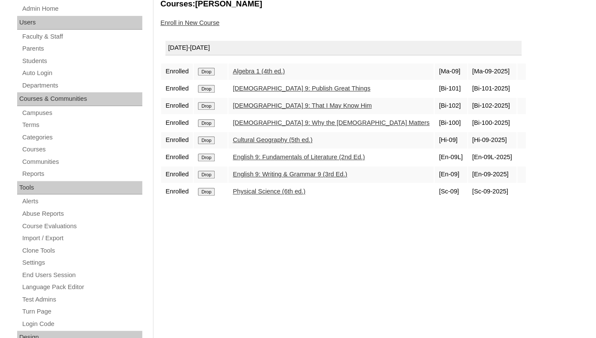
scroll to position [165, 0]
click at [40, 53] on link "Parents" at bounding box center [81, 48] width 121 height 11
click at [36, 54] on link "Parents" at bounding box center [81, 48] width 121 height 11
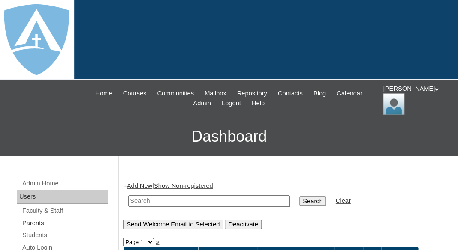
click at [35, 222] on link "Parents" at bounding box center [64, 223] width 86 height 11
click at [168, 199] on input "text" at bounding box center [209, 201] width 162 height 12
paste input "Svetlana!00012hi!"
click at [211, 192] on td "Svetlana!00012hi!" at bounding box center [209, 201] width 170 height 20
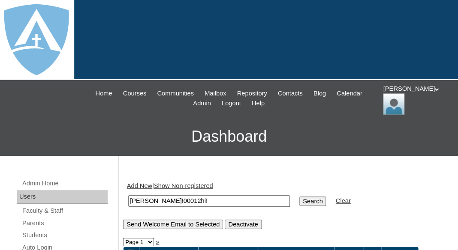
click at [211, 192] on td "Svetlana!00012hi!" at bounding box center [209, 201] width 170 height 20
click at [201, 198] on input "Svetlana!00012hi!" at bounding box center [209, 201] width 162 height 12
paste input "Lisandra Ortiz"
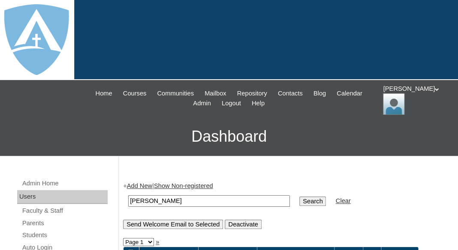
drag, startPoint x: 157, startPoint y: 200, endPoint x: 193, endPoint y: 200, distance: 36.4
click at [193, 200] on input "Lisandra Ortiz" at bounding box center [209, 201] width 162 height 12
type input "[PERSON_NAME]"
click at [299, 197] on input "Search" at bounding box center [312, 201] width 27 height 9
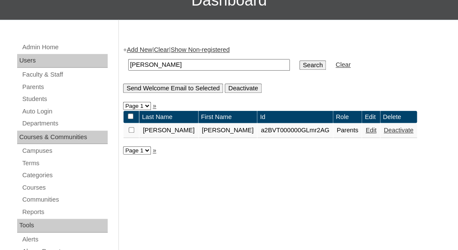
scroll to position [147, 0]
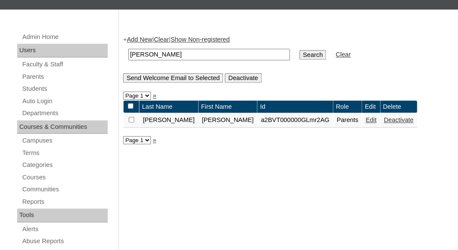
click at [365, 120] on link "Edit" at bounding box center [370, 120] width 11 height 7
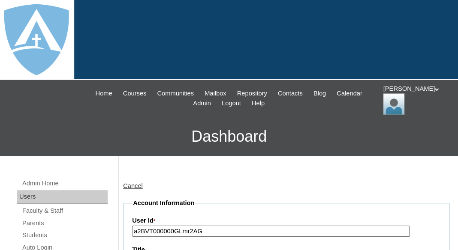
type input "tlambert"
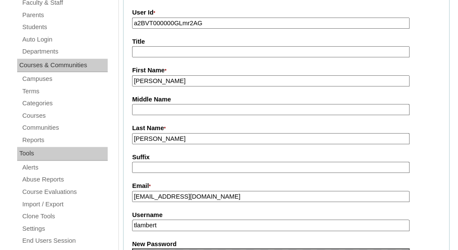
scroll to position [210, 0]
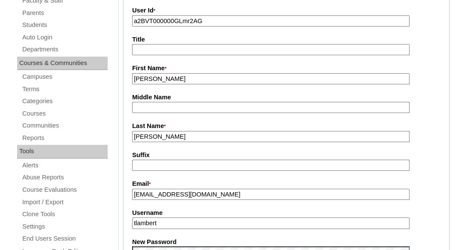
click at [221, 20] on input "a2BVT000000GLmr2AG" at bounding box center [270, 21] width 277 height 12
paste input "VKdZ2AW"
type input "a2BVT000000VKdZ2AW"
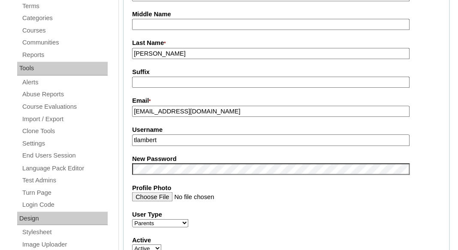
scroll to position [303, 0]
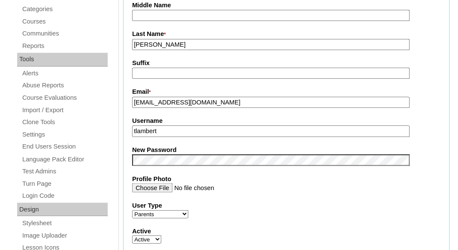
click at [215, 102] on input "joeldyscs@gmail.com" at bounding box center [270, 103] width 277 height 12
paste input "lisandraort"
type input "lisandraort@gmail.com"
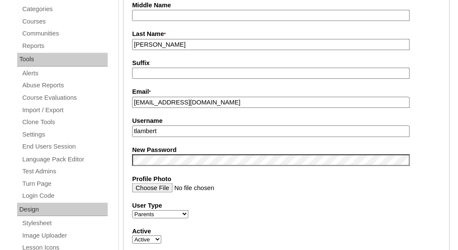
click at [206, 132] on input "tlambert" at bounding box center [270, 132] width 277 height 12
paste input "lisandraort@gmail.com"
type input "lisandraort@gmail.com"
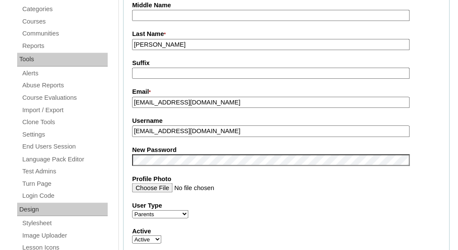
click at [200, 141] on fieldset "Account Information User Id * a2BVT000000VKdZ2AW Title First Name * Lisandra Mi…" at bounding box center [286, 152] width 326 height 513
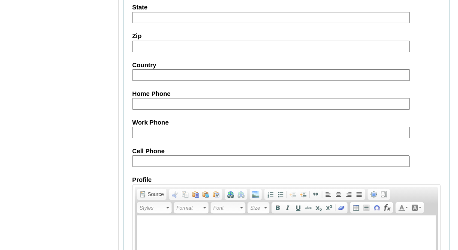
scroll to position [935, 0]
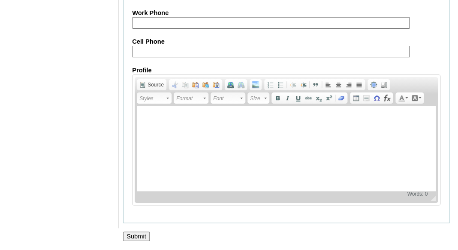
click at [132, 239] on input "Submit" at bounding box center [136, 236] width 27 height 9
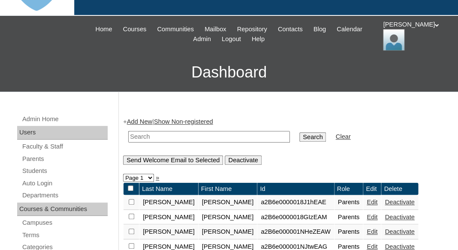
scroll to position [80, 0]
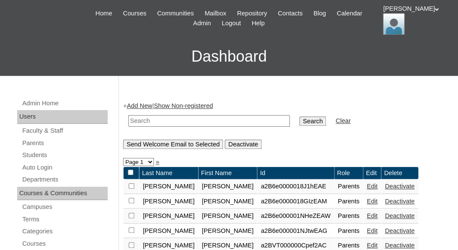
click at [163, 121] on input "text" at bounding box center [209, 121] width 162 height 12
paste input "Joel Ortiz"
drag, startPoint x: 145, startPoint y: 119, endPoint x: 99, endPoint y: 118, distance: 45.9
click at [128, 119] on input "Joel Ortiz" at bounding box center [209, 121] width 162 height 12
type input "Ortiz"
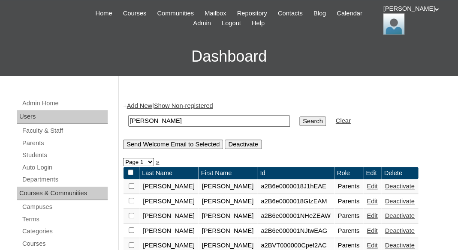
click at [299, 117] on input "Search" at bounding box center [312, 121] width 27 height 9
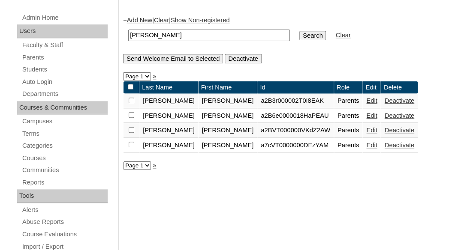
scroll to position [159, 0]
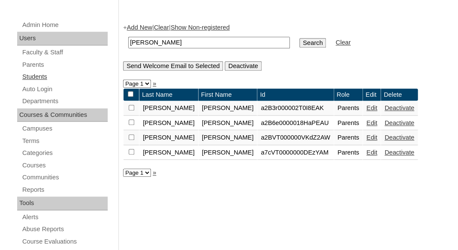
click at [35, 75] on link "Students" at bounding box center [64, 77] width 86 height 11
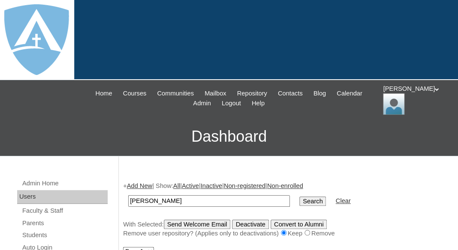
type input "Joel Ortiz"
click at [144, 185] on link "Add New" at bounding box center [139, 186] width 25 height 7
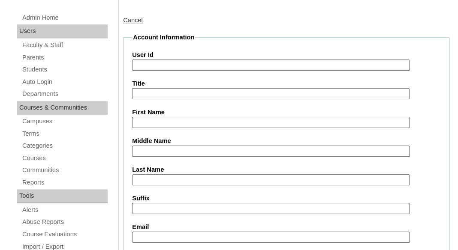
scroll to position [177, 0]
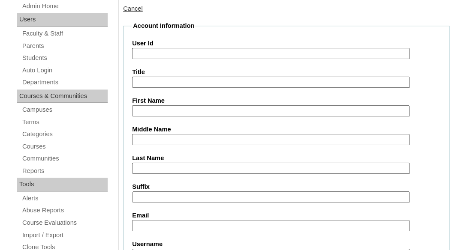
click at [171, 108] on input "First Name" at bounding box center [270, 111] width 277 height 12
paste input "Joel Ortiz"
click at [189, 110] on input "Joel Ortiz" at bounding box center [270, 111] width 277 height 12
type input "Joel"
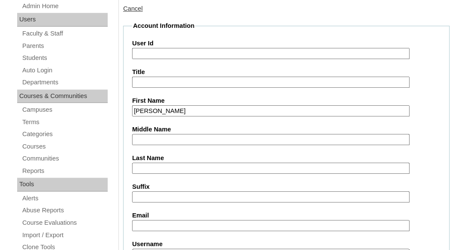
click at [161, 160] on label "Last Name" at bounding box center [286, 158] width 308 height 9
click at [161, 163] on input "Last Name" at bounding box center [270, 169] width 277 height 12
paste input "Ortiz"
type input "Ortiz"
click at [161, 183] on label "Suffix" at bounding box center [286, 187] width 308 height 9
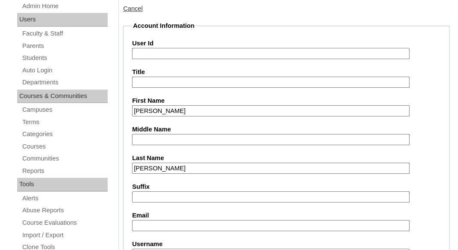
click at [161, 192] on input "Suffix" at bounding box center [270, 198] width 277 height 12
click at [192, 222] on input "Email" at bounding box center [270, 226] width 277 height 12
paste input "lisandraort@gmail.com"
type input "lisandraort@gmail.com"
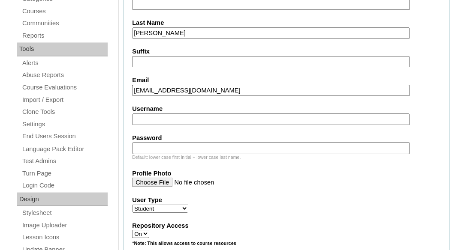
scroll to position [315, 0]
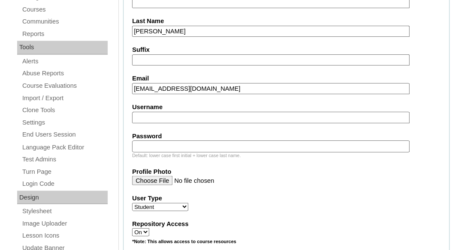
click at [180, 112] on input "Username" at bounding box center [270, 118] width 277 height 12
paste input "joel.ortiz@enlightiumstudent.com"
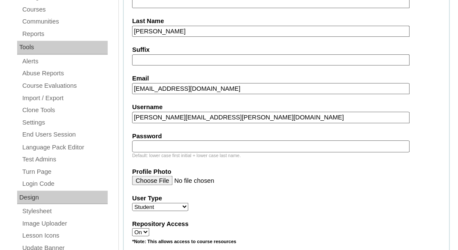
type input "joel.ortiz@enlightiumstudent.com"
click at [177, 144] on input "Password" at bounding box center [270, 147] width 277 height 12
paste input "joel.ortiz@enlightiumstudent.com"
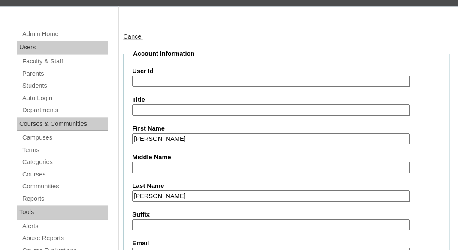
scroll to position [144, 0]
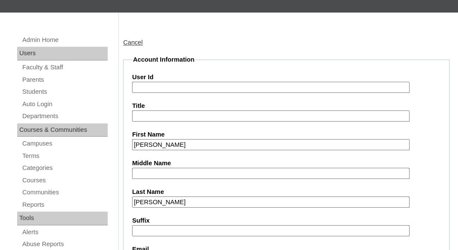
type input "joel.ortiz@enlightiumstudent.com"
click at [156, 85] on input "User Id" at bounding box center [270, 88] width 277 height 12
paste input "joel.ortiz@enlightiumstudent.com"
type input "26joel.ortiz@enlightiumstudent.com"
click at [176, 113] on input "Title" at bounding box center [270, 117] width 277 height 12
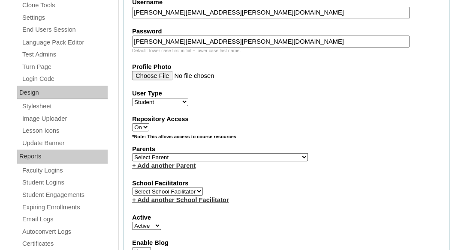
scroll to position [437, 0]
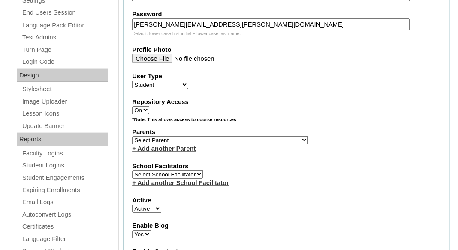
click at [132, 136] on select "Select Parent Garcia, Rosa Labourdette, Jessica Nicholson, Nicky Valentin , Nat…" at bounding box center [220, 140] width 176 height 8
select select "100381"
click option "Ortiz, Lisandra" at bounding box center [0, 0] width 0 height 0
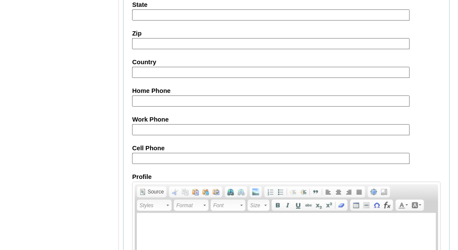
scroll to position [1121, 0]
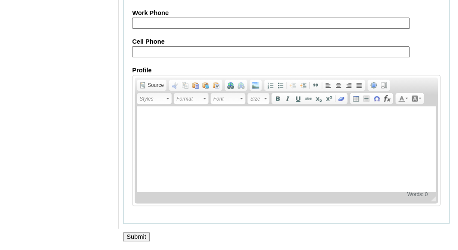
click at [138, 238] on input "Submit" at bounding box center [136, 236] width 27 height 9
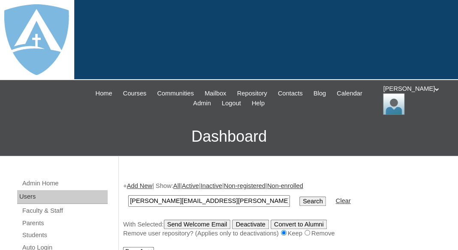
type input "[PERSON_NAME][EMAIL_ADDRESS][PERSON_NAME][DOMAIN_NAME]"
click at [299, 197] on input "Search" at bounding box center [312, 201] width 27 height 9
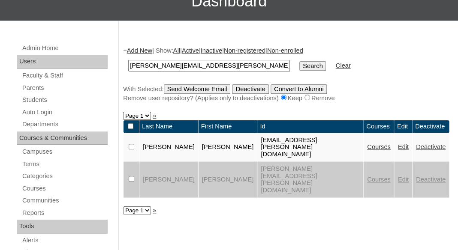
scroll to position [137, 0]
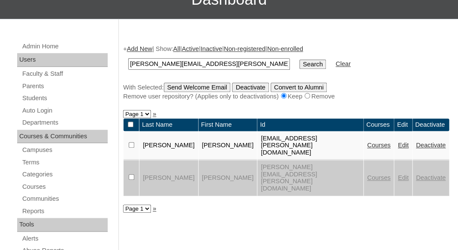
click at [367, 142] on link "Courses" at bounding box center [379, 145] width 24 height 7
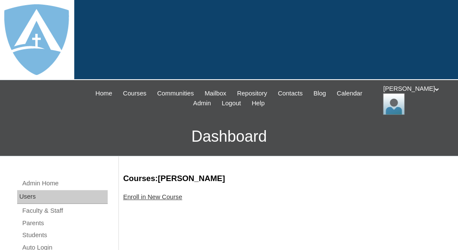
click at [166, 198] on link "Enroll in New Course" at bounding box center [152, 197] width 59 height 7
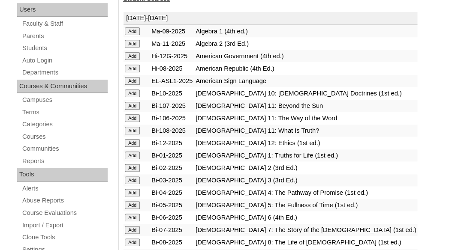
scroll to position [216, 0]
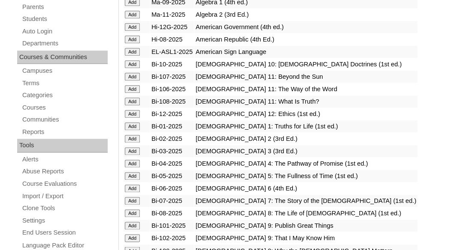
click at [130, 6] on input "Add" at bounding box center [132, 2] width 15 height 8
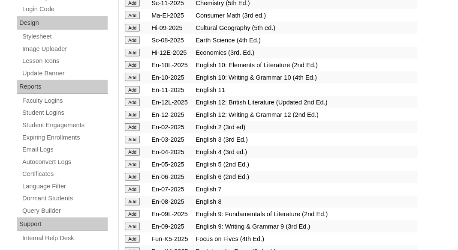
scroll to position [500, 0]
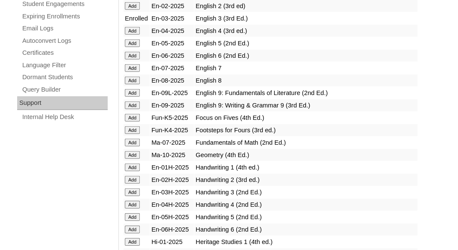
scroll to position [651, 0]
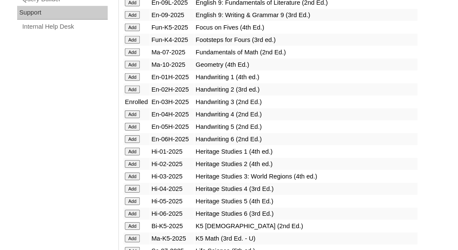
scroll to position [731, 0]
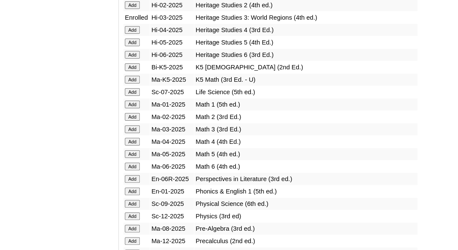
scroll to position [860, 0]
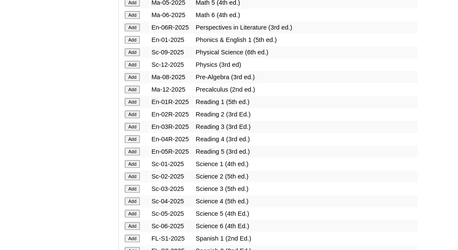
scroll to position [1012, 0]
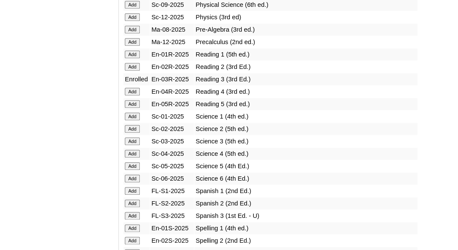
scroll to position [1064, 0]
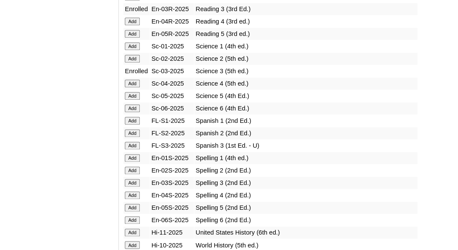
scroll to position [1133, 0]
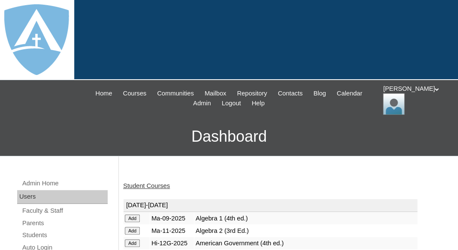
click at [166, 186] on link "Student Courses" at bounding box center [146, 186] width 47 height 7
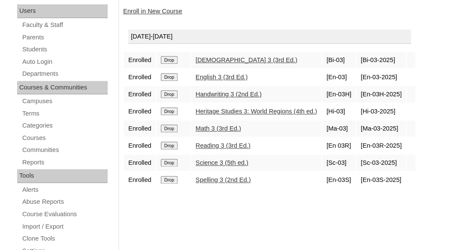
scroll to position [189, 0]
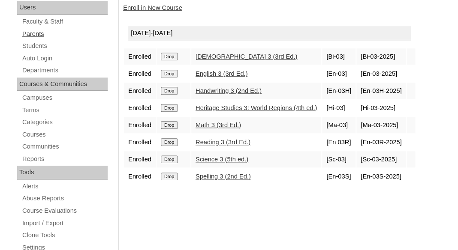
click at [31, 33] on link "Parents" at bounding box center [64, 34] width 86 height 11
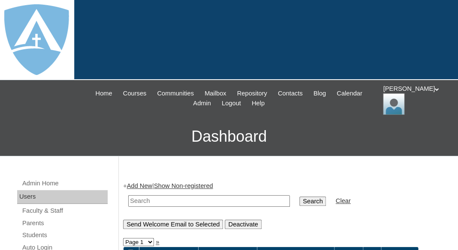
click at [164, 200] on input "text" at bounding box center [209, 201] width 162 height 12
paste input "Alyssa Oliver"
drag, startPoint x: 153, startPoint y: 200, endPoint x: 91, endPoint y: 194, distance: 62.0
click at [128, 195] on input "Alyssa Oliver" at bounding box center [209, 201] width 162 height 12
type input "Oliver"
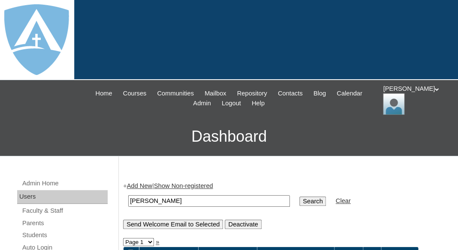
click at [299, 197] on input "Search" at bounding box center [312, 201] width 27 height 9
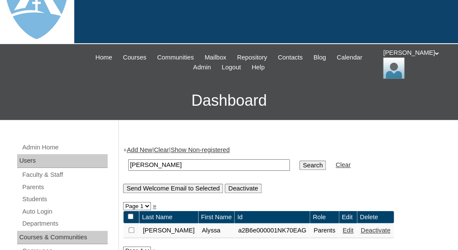
scroll to position [102, 0]
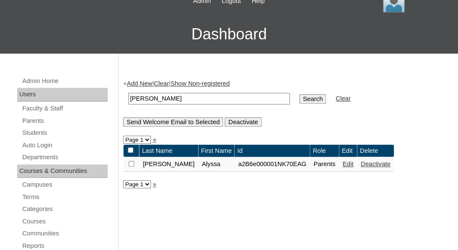
click at [342, 165] on link "Edit" at bounding box center [347, 164] width 11 height 7
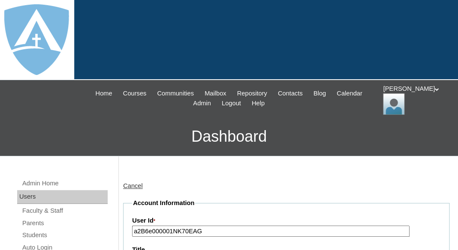
click at [192, 230] on input "a2B6e000001NK70EAG" at bounding box center [270, 232] width 277 height 12
paste input "7cVT0000000JYvYAM"
type input "a7cVT0000000JYvYAM"
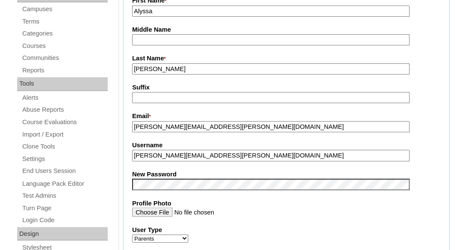
scroll to position [296, 0]
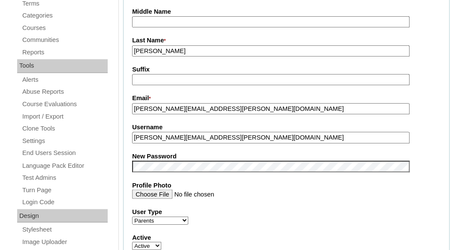
click at [187, 108] on input "[PERSON_NAME][EMAIL_ADDRESS][PERSON_NAME][DOMAIN_NAME]" at bounding box center [270, 109] width 277 height 12
click at [187, 108] on input "oliver.alyssa@gmail.com" at bounding box center [270, 109] width 277 height 12
click at [174, 171] on fieldset "Account Information User Id * a7cVT0000000JYvYAM Title First Name * Alyssa Midd…" at bounding box center [286, 159] width 326 height 513
click at [179, 145] on fieldset "Account Information User Id * a7cVT0000000JYvYAM Title First Name * Alyssa Midd…" at bounding box center [286, 159] width 326 height 513
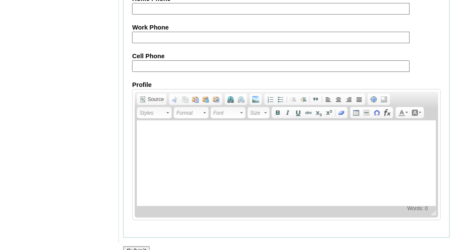
scroll to position [935, 0]
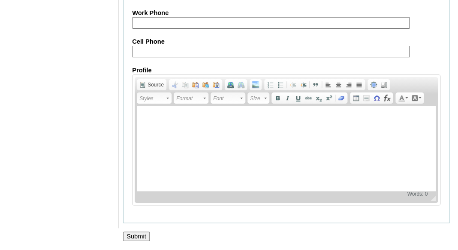
click at [132, 240] on input "Submit" at bounding box center [136, 236] width 27 height 9
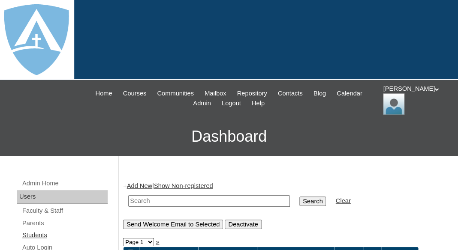
click at [33, 235] on link "Students" at bounding box center [64, 235] width 86 height 11
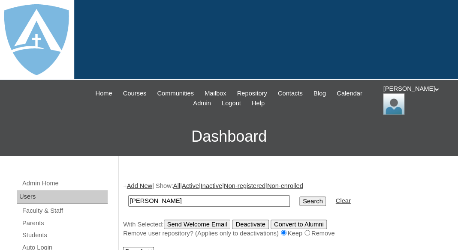
drag, startPoint x: 153, startPoint y: 199, endPoint x: 97, endPoint y: 194, distance: 56.8
click at [128, 195] on input "Abigail MacClean" at bounding box center [209, 201] width 162 height 12
type input "MacClean"
click at [299, 197] on input "Search" at bounding box center [312, 201] width 27 height 9
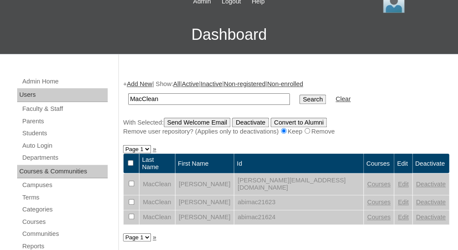
scroll to position [135, 0]
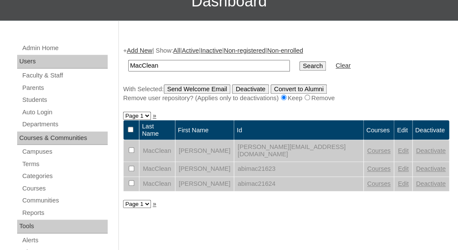
click at [397, 147] on link "Edit" at bounding box center [402, 150] width 11 height 7
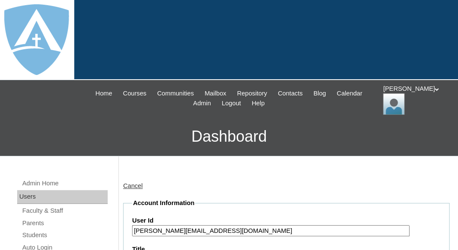
click at [189, 228] on input "abigail.macclean@enlightiumstudent.com" at bounding box center [270, 231] width 277 height 12
click at [133, 231] on input "abigail.macclean@enlightiumstudent.com" at bounding box center [270, 231] width 277 height 12
click at [176, 226] on input "26abigail.macclean@enlightiumstudent.com" at bounding box center [270, 231] width 277 height 12
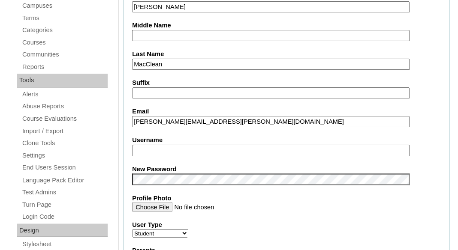
scroll to position [283, 0]
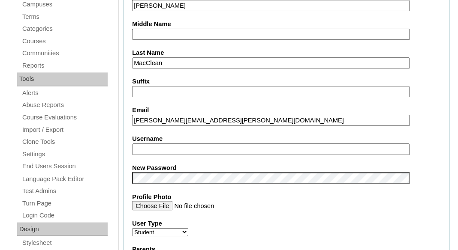
type input "26abigail.macclean@enlightiumstudent.com"
click at [165, 150] on input "Username" at bounding box center [270, 150] width 277 height 12
paste input "abigail.macclean@enlightiumstudent.com"
type input "abigail.macclean@enlightiumstudent.com"
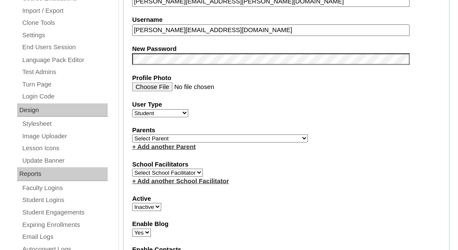
scroll to position [403, 0]
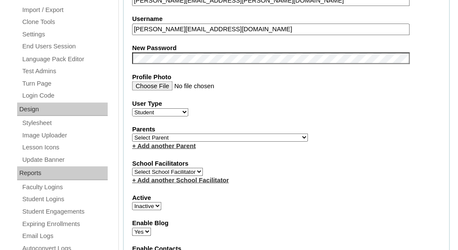
click at [132, 133] on select "Select Parent Garcia, Rosa Labourdette, Jessica Nicholson, Nicky Valentin , Nat…" at bounding box center [220, 137] width 176 height 8
select select "98760"
click option "Oliver, Alyssa" at bounding box center [0, 0] width 0 height 0
select select "1"
click option "Active" at bounding box center [0, 0] width 0 height 0
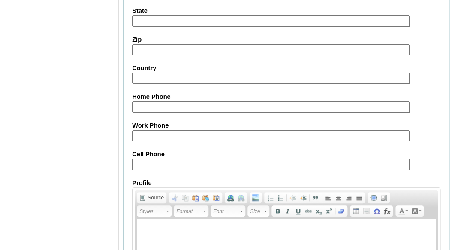
scroll to position [1115, 0]
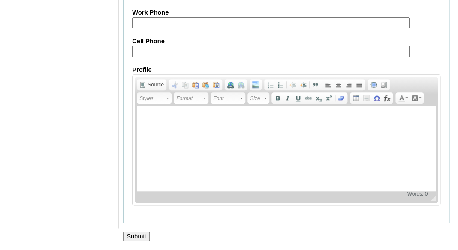
click at [139, 236] on input "Submit" at bounding box center [136, 236] width 27 height 9
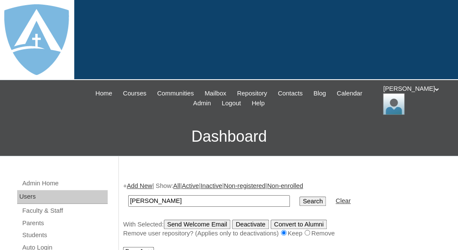
type input "[PERSON_NAME]"
click at [299, 197] on input "Search" at bounding box center [312, 201] width 27 height 9
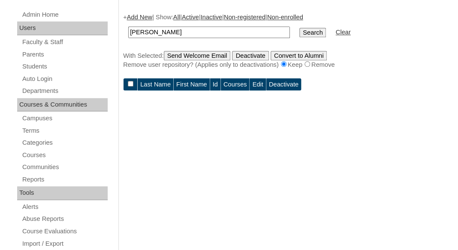
scroll to position [180, 0]
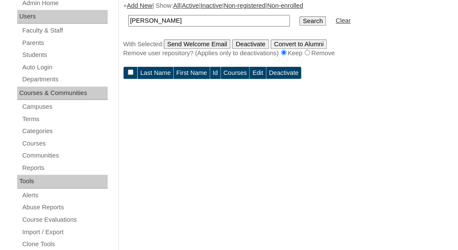
drag, startPoint x: 152, startPoint y: 19, endPoint x: 106, endPoint y: 17, distance: 45.5
click at [128, 17] on input "[PERSON_NAME]" at bounding box center [209, 21] width 162 height 12
type input "[PERSON_NAME]"
click at [299, 16] on input "Search" at bounding box center [312, 20] width 27 height 9
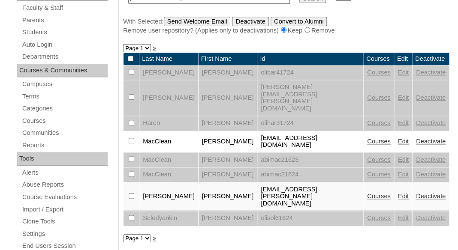
scroll to position [205, 0]
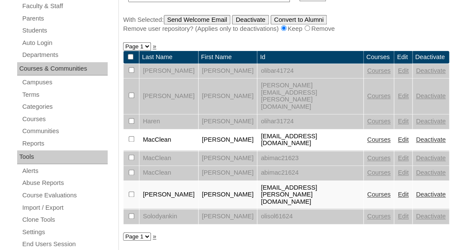
click at [379, 136] on link "Courses" at bounding box center [379, 139] width 24 height 7
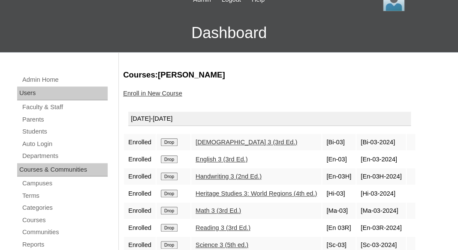
scroll to position [200, 0]
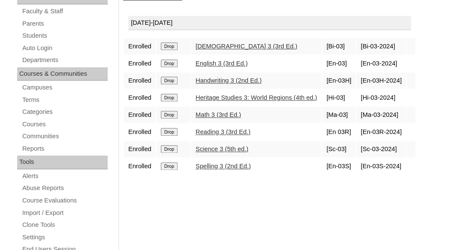
click at [166, 44] on input "Drop" at bounding box center [169, 46] width 17 height 8
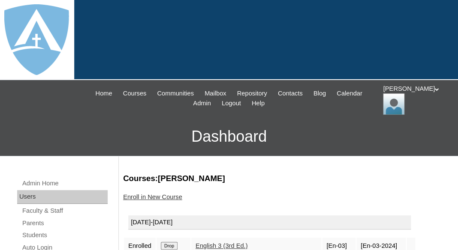
scroll to position [180, 0]
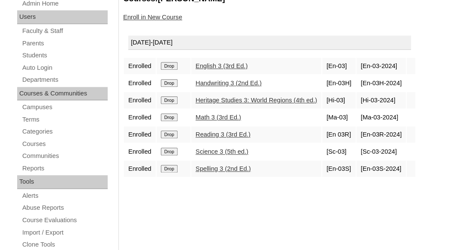
click at [171, 62] on input "Drop" at bounding box center [169, 66] width 17 height 8
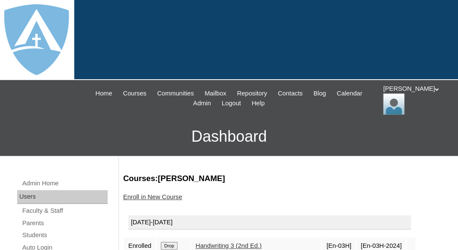
click at [172, 243] on input "Drop" at bounding box center [169, 246] width 17 height 8
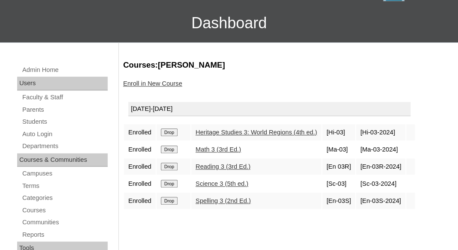
scroll to position [119, 0]
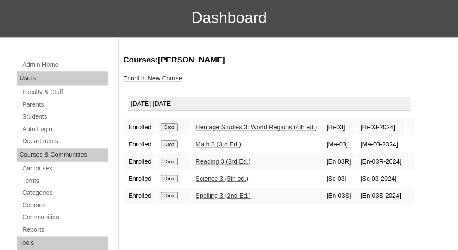
click at [174, 128] on input "Drop" at bounding box center [169, 127] width 17 height 8
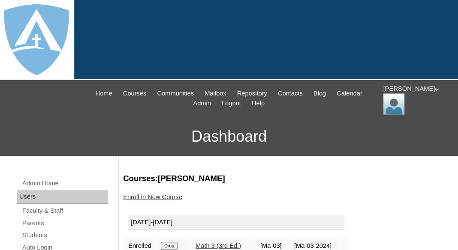
scroll to position [5, 0]
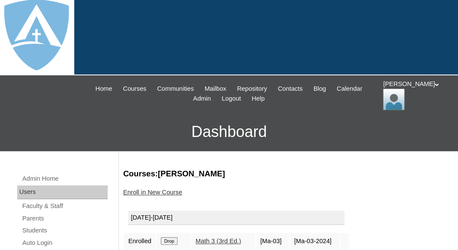
click at [171, 168] on h3 "Courses:[PERSON_NAME]" at bounding box center [286, 173] width 326 height 11
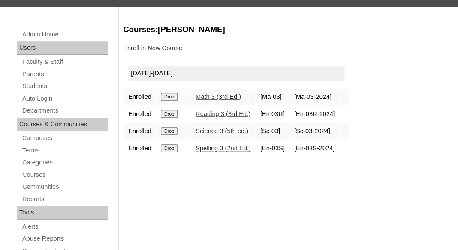
click at [170, 96] on input "Drop" at bounding box center [169, 97] width 17 height 8
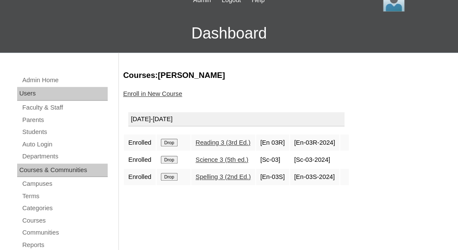
scroll to position [138, 0]
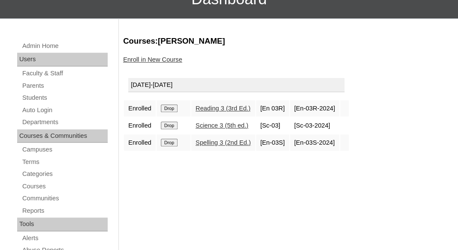
click at [171, 112] on td "Drop" at bounding box center [173, 108] width 34 height 16
click at [171, 107] on input "Drop" at bounding box center [169, 109] width 17 height 8
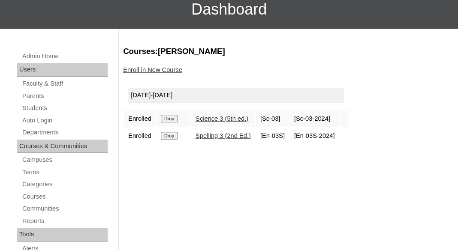
scroll to position [184, 0]
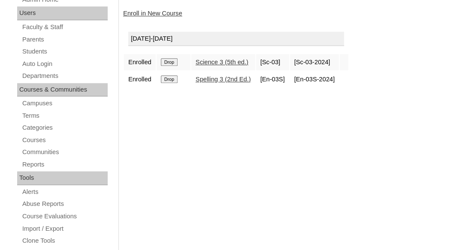
click at [172, 58] on input "Drop" at bounding box center [169, 62] width 17 height 8
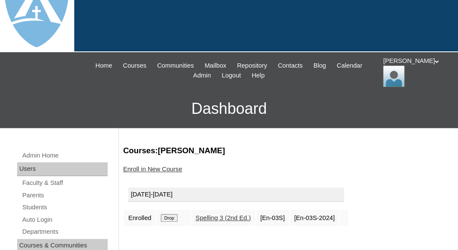
scroll to position [73, 0]
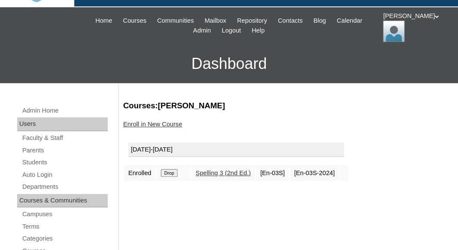
click at [165, 166] on td "Drop" at bounding box center [173, 173] width 34 height 16
click at [170, 170] on input "Drop" at bounding box center [169, 173] width 17 height 8
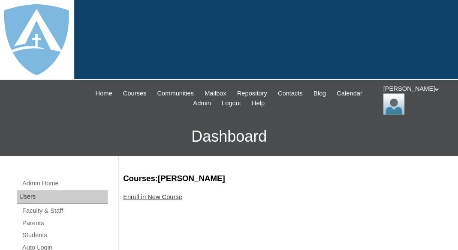
click at [168, 196] on link "Enroll in New Course" at bounding box center [152, 197] width 59 height 7
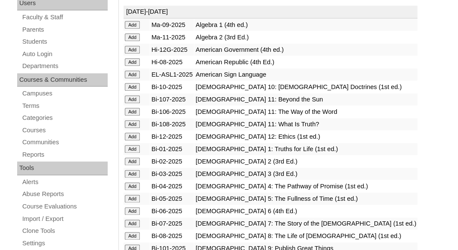
scroll to position [225, 0]
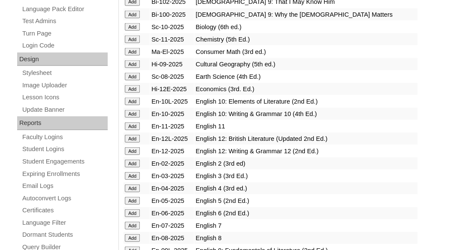
scroll to position [464, 0]
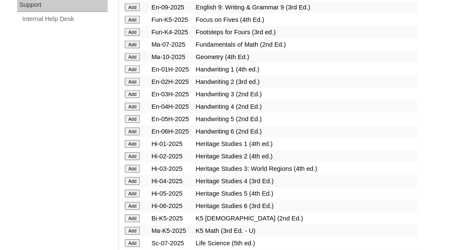
scroll to position [715, 0]
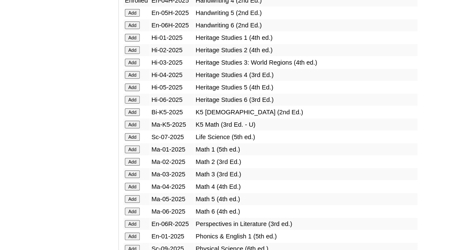
scroll to position [831, 0]
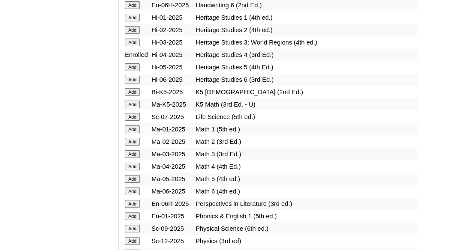
scroll to position [861, 0]
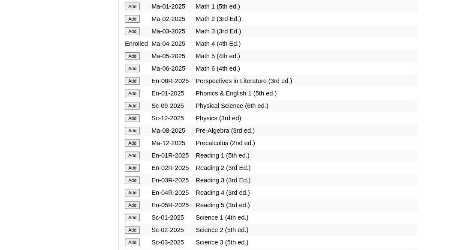
scroll to position [995, 0]
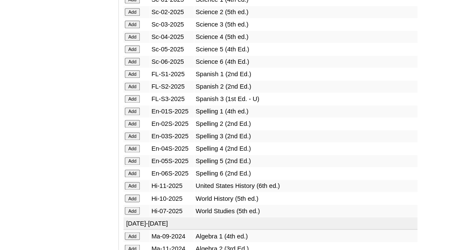
scroll to position [1189, 0]
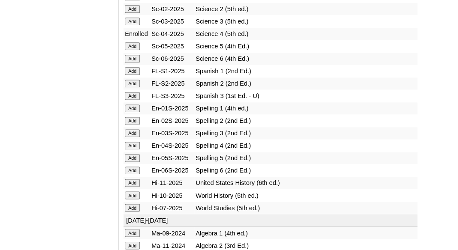
scroll to position [1210, 0]
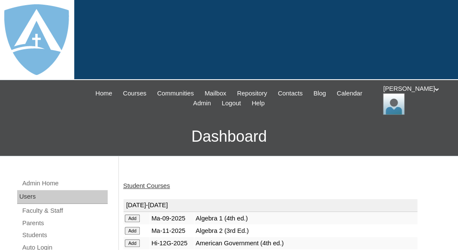
click at [147, 183] on link "Student Courses" at bounding box center [146, 186] width 47 height 7
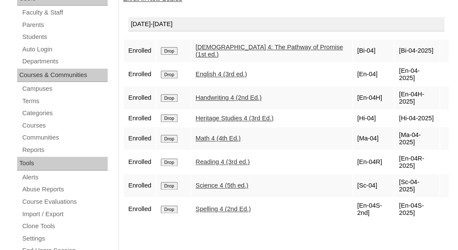
scroll to position [201, 0]
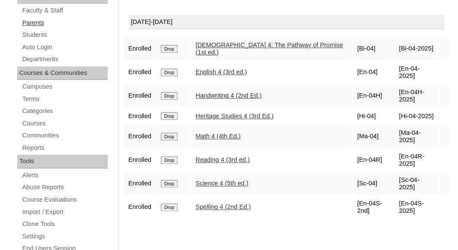
click at [34, 24] on link "Parents" at bounding box center [64, 23] width 86 height 11
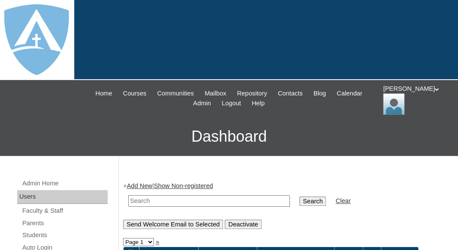
click at [152, 202] on input "text" at bounding box center [209, 201] width 162 height 12
paste input "[PERSON_NAME]"
click at [147, 198] on input "Erika McCarthy" at bounding box center [209, 201] width 162 height 12
drag, startPoint x: 144, startPoint y: 198, endPoint x: 121, endPoint y: 198, distance: 23.1
click at [128, 198] on input "rika McCarthy" at bounding box center [209, 201] width 162 height 12
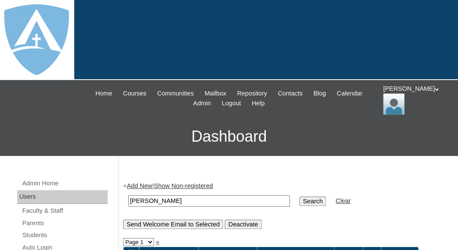
type input "[PERSON_NAME]"
click at [299, 197] on input "Search" at bounding box center [312, 201] width 27 height 9
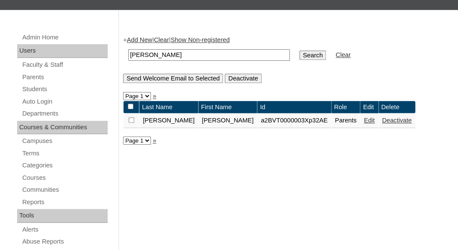
scroll to position [153, 0]
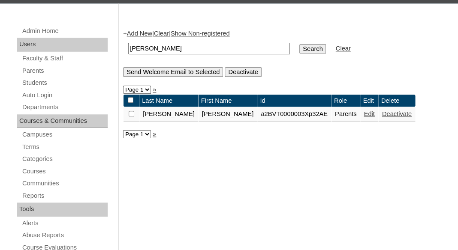
click at [363, 115] on link "Edit" at bounding box center [368, 114] width 11 height 7
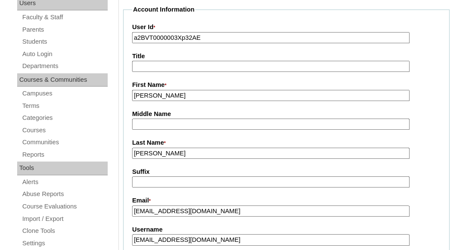
scroll to position [192, 0]
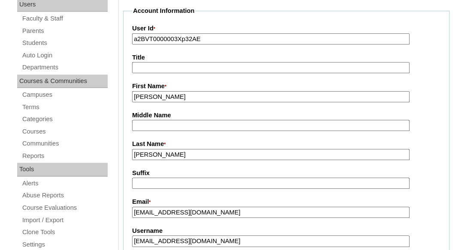
click at [224, 36] on input "a2BVT0000003Xp32AE" at bounding box center [270, 39] width 277 height 12
paste input "7cVT0000000JibY"
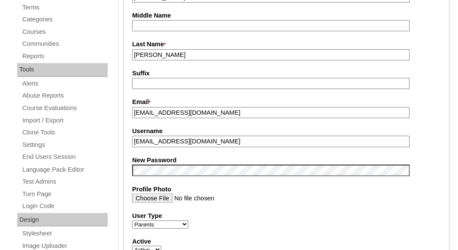
scroll to position [396, 0]
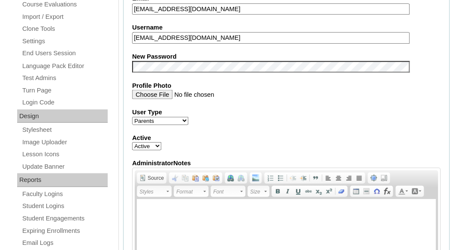
type input "a7cVT0000000JibYAE"
click at [186, 39] on input "[EMAIL_ADDRESS][DOMAIN_NAME]" at bounding box center [270, 38] width 277 height 12
click at [186, 39] on input "erikamccarthy4848@gmail.com" at bounding box center [270, 38] width 277 height 12
click at [173, 52] on label "New Password" at bounding box center [286, 56] width 308 height 9
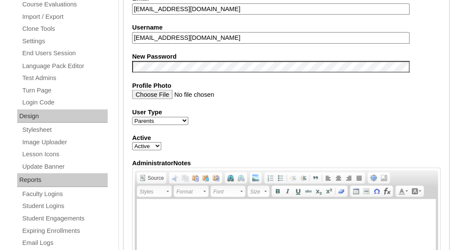
click at [214, 102] on fieldset "Account Information User Id * a7cVT0000000JibYAE Title First Name * Erika Middl…" at bounding box center [286, 59] width 326 height 513
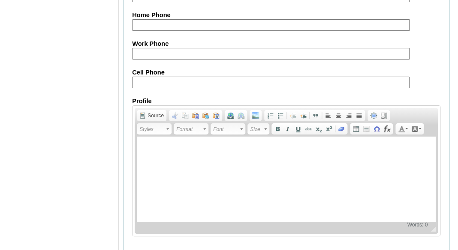
scroll to position [935, 0]
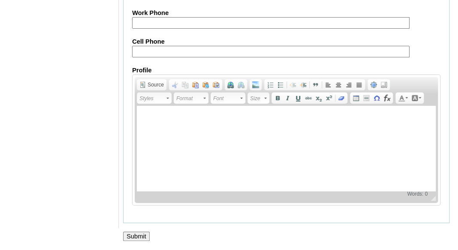
click at [143, 234] on input "Submit" at bounding box center [136, 236] width 27 height 9
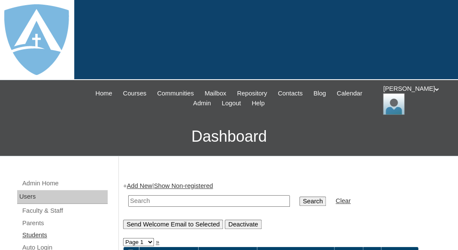
click at [36, 234] on link "Students" at bounding box center [64, 235] width 86 height 11
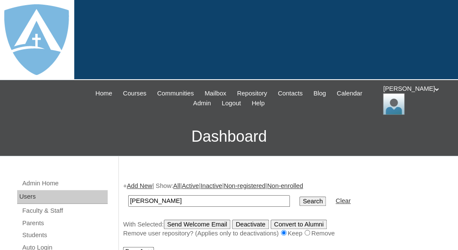
drag, startPoint x: 156, startPoint y: 198, endPoint x: 120, endPoint y: 197, distance: 36.0
click at [128, 197] on input "Samuel Ogbebor" at bounding box center [209, 201] width 162 height 12
type input "[PERSON_NAME]"
click at [299, 197] on input "Search" at bounding box center [312, 201] width 27 height 9
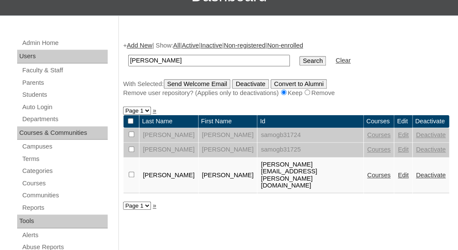
scroll to position [143, 0]
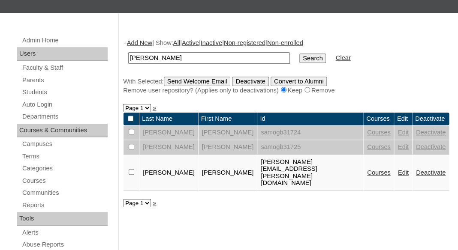
click at [398, 169] on link "Edit" at bounding box center [402, 172] width 11 height 7
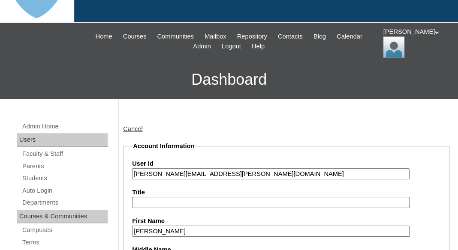
scroll to position [57, 0]
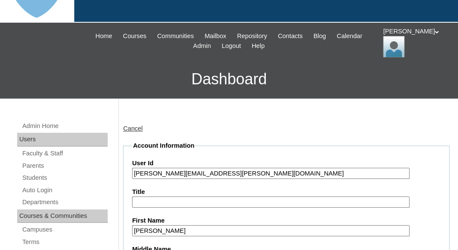
click at [171, 172] on input "[PERSON_NAME][EMAIL_ADDRESS][PERSON_NAME][DOMAIN_NAME]" at bounding box center [270, 174] width 277 height 12
click at [171, 172] on input "samuel.ogbebor@enlightiumstudent.com" at bounding box center [270, 174] width 277 height 12
click at [133, 171] on input "samuel.ogbebor@enlightiumstudent.com" at bounding box center [270, 174] width 277 height 12
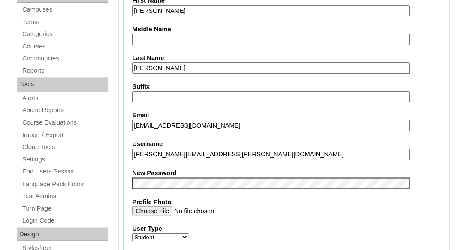
scroll to position [285, 0]
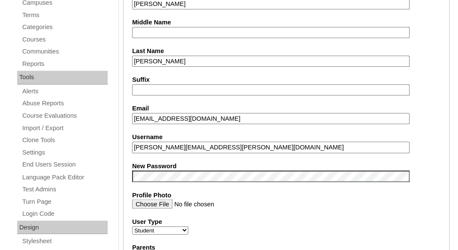
type input "26samuel.ogbebor@enlightiumstudent.com"
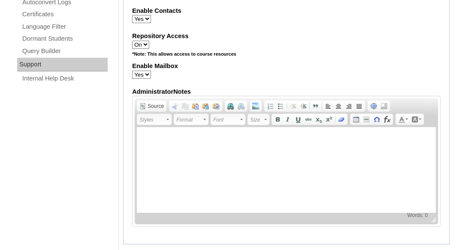
scroll to position [1124, 0]
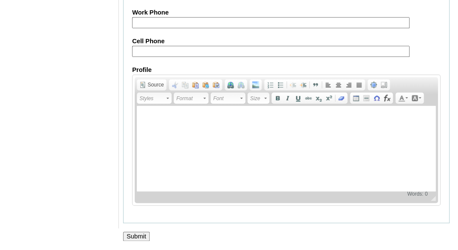
click at [135, 235] on input "Submit" at bounding box center [136, 236] width 27 height 9
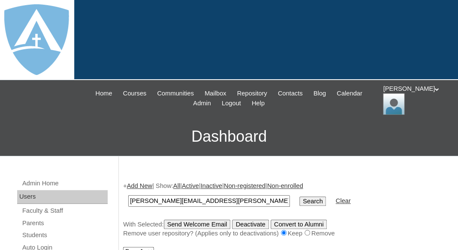
type input "[PERSON_NAME][EMAIL_ADDRESS][PERSON_NAME][DOMAIN_NAME]"
click at [299, 197] on input "Search" at bounding box center [312, 201] width 27 height 9
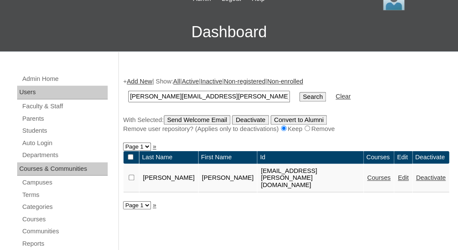
scroll to position [121, 0]
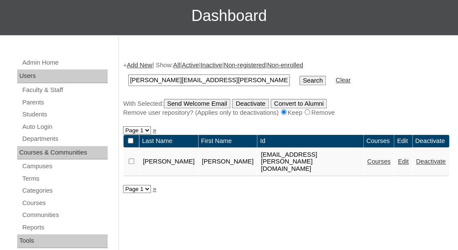
click at [371, 163] on link "Courses" at bounding box center [379, 161] width 24 height 7
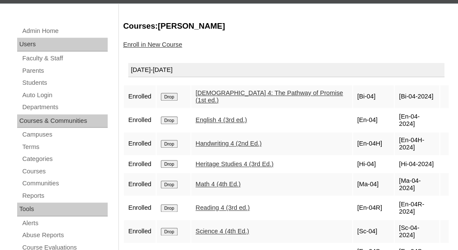
scroll to position [159, 0]
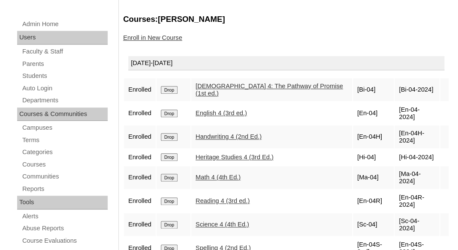
click at [170, 89] on input "Drop" at bounding box center [169, 90] width 17 height 8
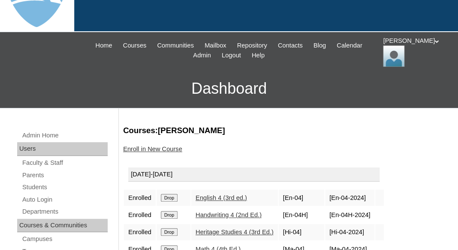
scroll to position [129, 0]
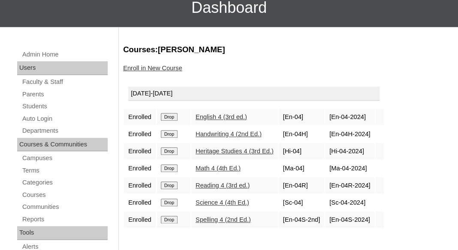
click at [171, 114] on input "Drop" at bounding box center [169, 117] width 17 height 8
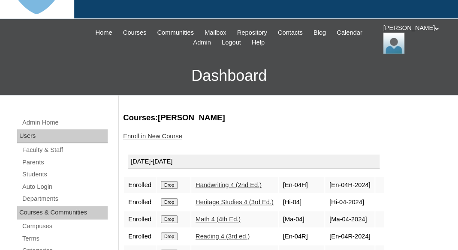
scroll to position [69, 0]
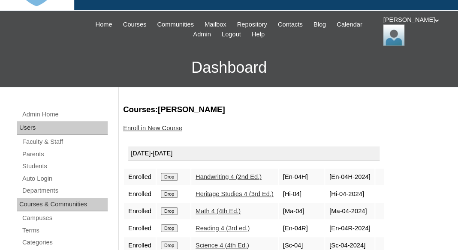
click at [175, 173] on input "Drop" at bounding box center [169, 177] width 17 height 8
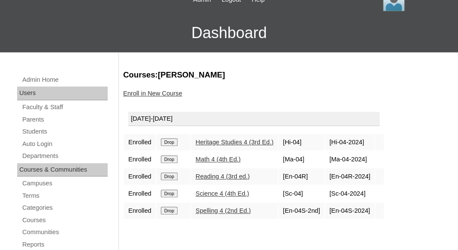
scroll to position [112, 0]
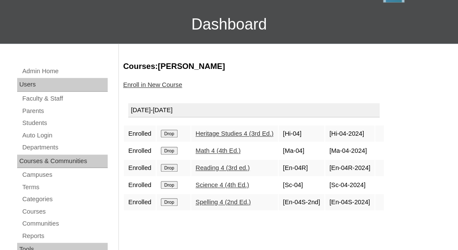
click at [177, 132] on input "Drop" at bounding box center [169, 134] width 17 height 8
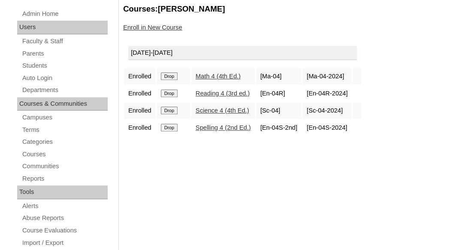
scroll to position [126, 0]
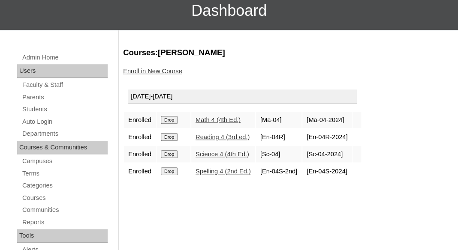
click at [171, 117] on input "Drop" at bounding box center [169, 120] width 17 height 8
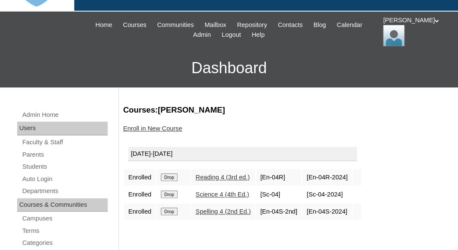
scroll to position [97, 0]
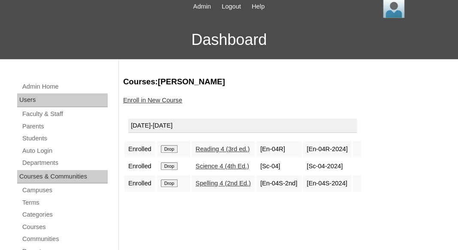
click at [173, 148] on input "Drop" at bounding box center [169, 149] width 17 height 8
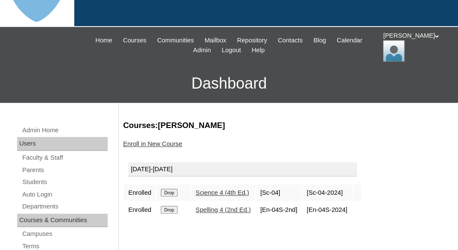
scroll to position [89, 0]
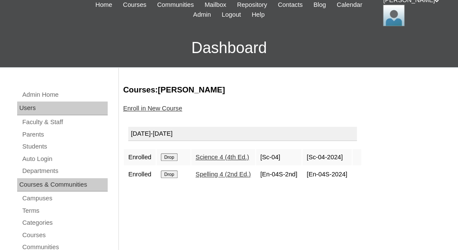
click at [174, 153] on input "Drop" at bounding box center [169, 157] width 17 height 8
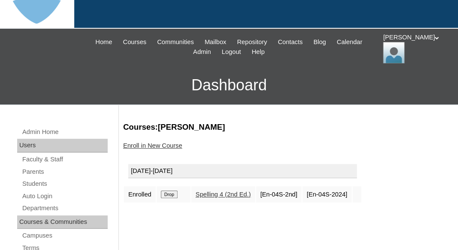
scroll to position [126, 0]
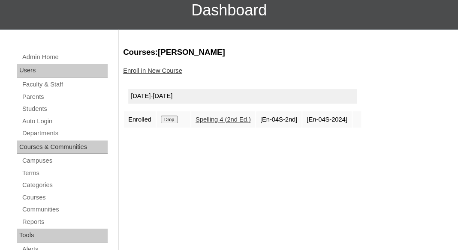
click at [170, 118] on input "Drop" at bounding box center [169, 120] width 17 height 8
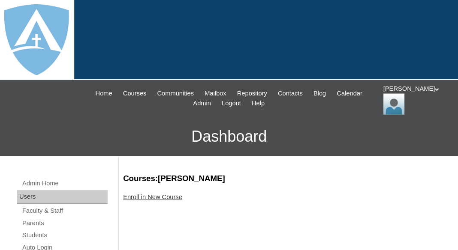
click at [167, 194] on link "Enroll in New Course" at bounding box center [152, 197] width 59 height 7
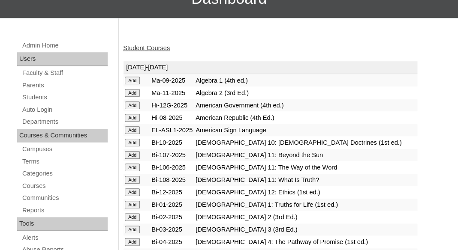
scroll to position [231, 0]
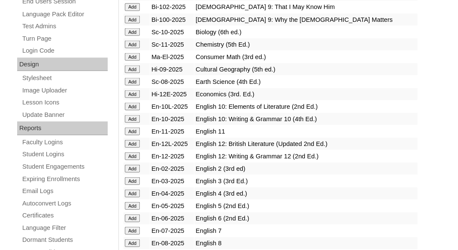
scroll to position [450, 0]
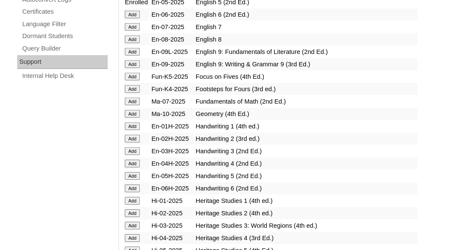
scroll to position [653, 0]
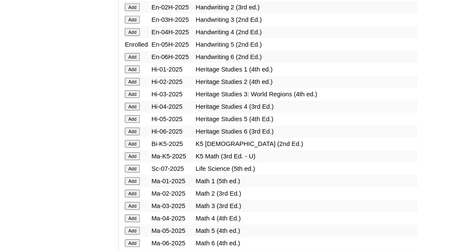
scroll to position [785, 0]
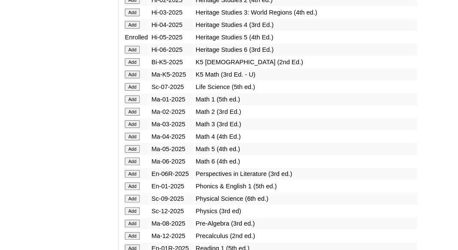
scroll to position [865, 0]
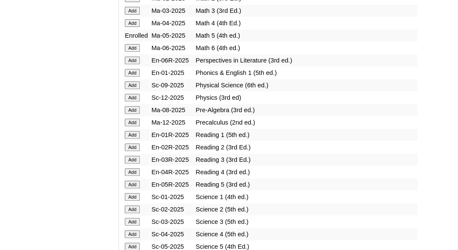
scroll to position [1007, 0]
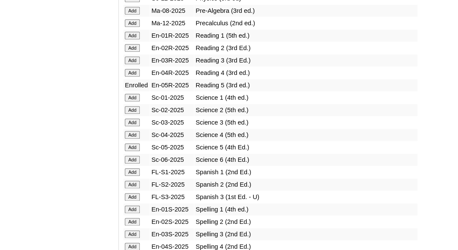
scroll to position [1135, 0]
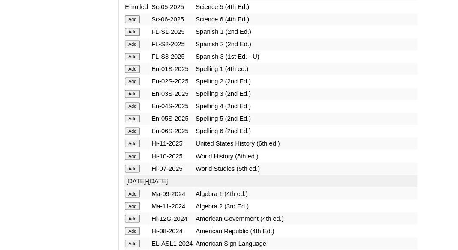
scroll to position [1226, 0]
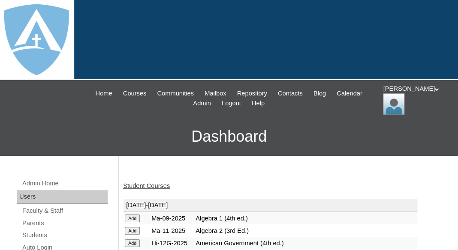
click at [144, 187] on link "Student Courses" at bounding box center [146, 186] width 47 height 7
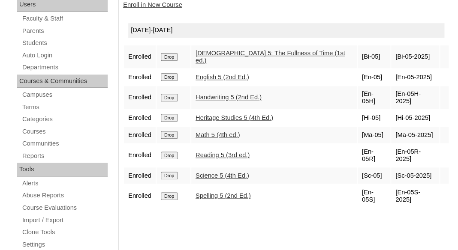
scroll to position [201, 0]
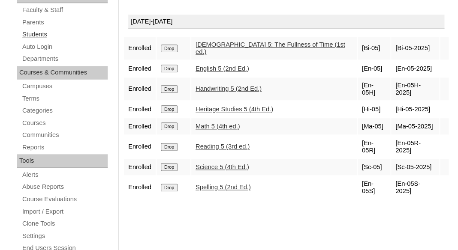
click at [40, 30] on link "Students" at bounding box center [64, 34] width 86 height 11
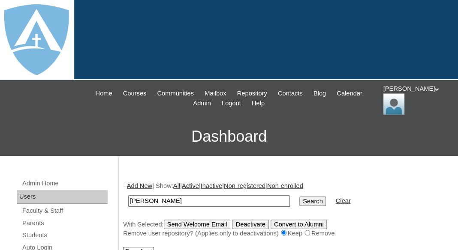
type input "[PERSON_NAME]"
click at [299, 197] on input "Search" at bounding box center [312, 201] width 27 height 9
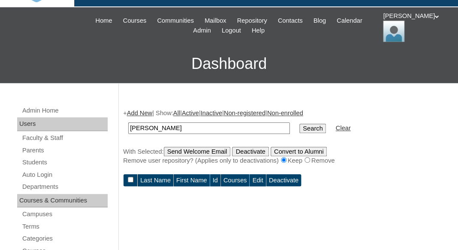
scroll to position [91, 0]
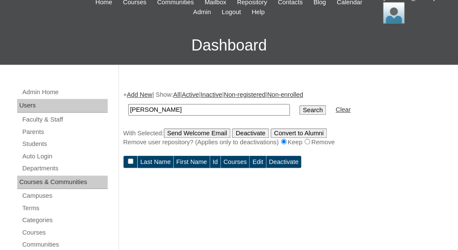
drag, startPoint x: 156, startPoint y: 107, endPoint x: 99, endPoint y: 106, distance: 57.4
click at [128, 106] on input "[PERSON_NAME]" at bounding box center [209, 110] width 162 height 12
type input "[PERSON_NAME]"
click at [299, 105] on input "Search" at bounding box center [312, 109] width 27 height 9
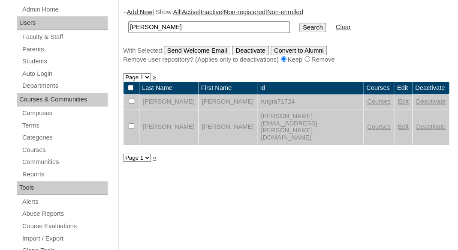
scroll to position [162, 0]
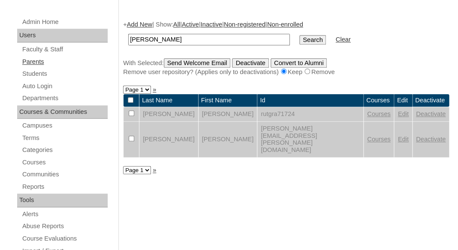
click at [41, 57] on link "Parents" at bounding box center [64, 62] width 86 height 11
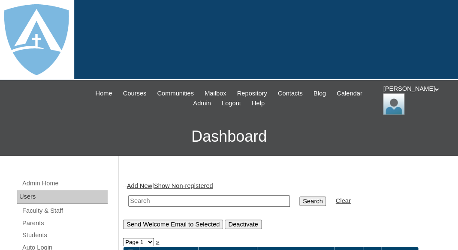
click at [171, 197] on input "text" at bounding box center [209, 201] width 162 height 12
paste input "[PERSON_NAME]"
drag, startPoint x: 156, startPoint y: 199, endPoint x: 99, endPoint y: 196, distance: 57.1
click at [128, 196] on input "[PERSON_NAME]" at bounding box center [209, 201] width 162 height 12
type input "[PERSON_NAME]"
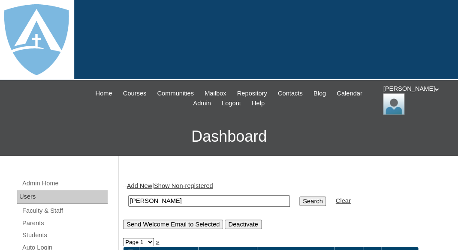
click at [299, 197] on input "Search" at bounding box center [312, 201] width 27 height 9
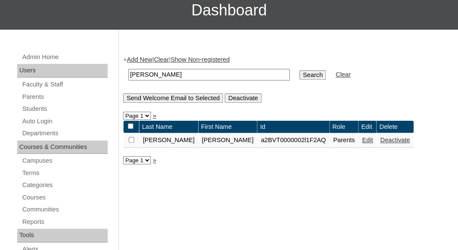
scroll to position [129, 0]
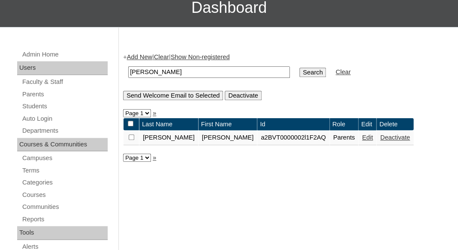
click at [362, 137] on link "Edit" at bounding box center [367, 137] width 11 height 7
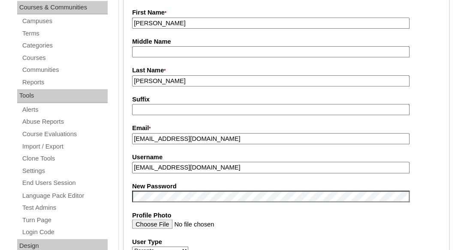
scroll to position [187, 0]
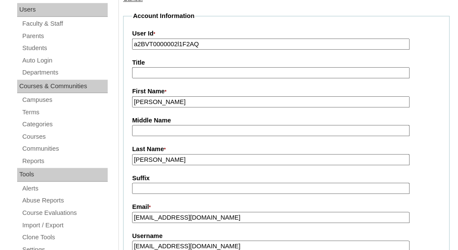
click at [230, 43] on input "a2BVT0000002l1F2AQ" at bounding box center [270, 45] width 277 height 12
paste input "7cVT0000000JsHYAU"
type input "a7cVT0000000JsHYAU"
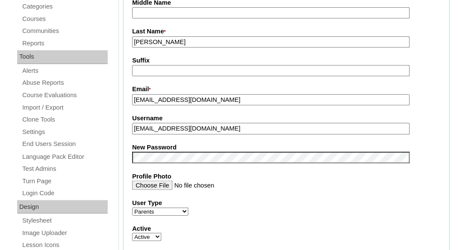
scroll to position [339, 0]
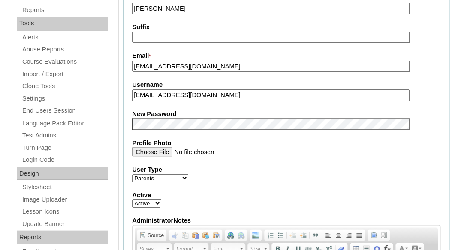
click at [219, 92] on input "samgracia95@icloud.com" at bounding box center [270, 96] width 277 height 12
click at [193, 110] on label "New Password" at bounding box center [286, 114] width 308 height 9
click at [240, 138] on label "Profile Photo" at bounding box center [286, 142] width 308 height 9
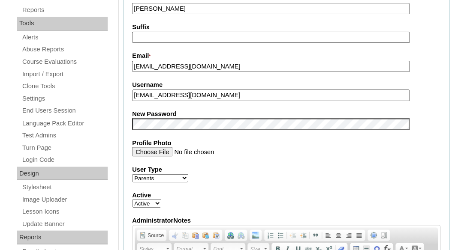
click at [240, 147] on input "Profile Photo" at bounding box center [270, 151] width 277 height 9
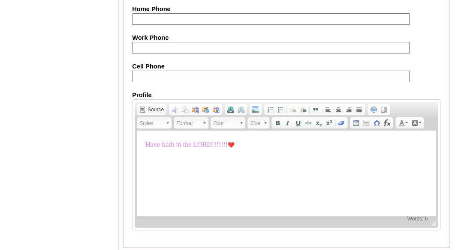
scroll to position [935, 0]
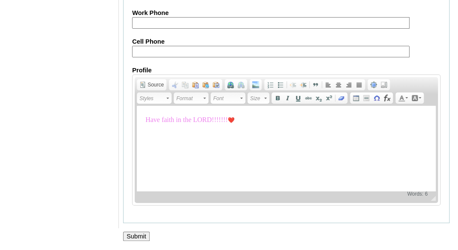
click at [135, 235] on input "Submit" at bounding box center [136, 236] width 27 height 9
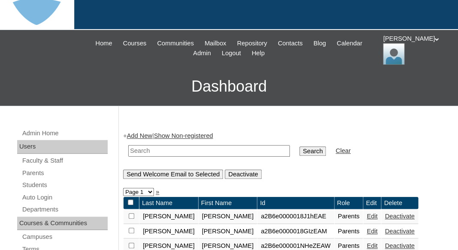
scroll to position [51, 0]
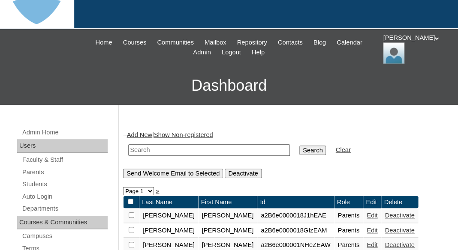
click at [166, 147] on input "text" at bounding box center [209, 150] width 162 height 12
paste input "[EMAIL_ADDRESS][DOMAIN_NAME]"
type input "[EMAIL_ADDRESS][DOMAIN_NAME]"
click at [299, 146] on input "Search" at bounding box center [312, 150] width 27 height 9
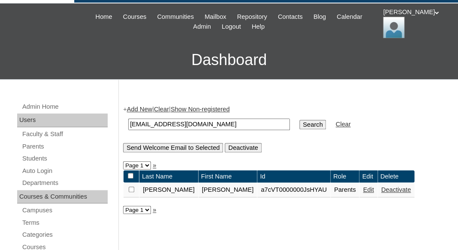
scroll to position [60, 0]
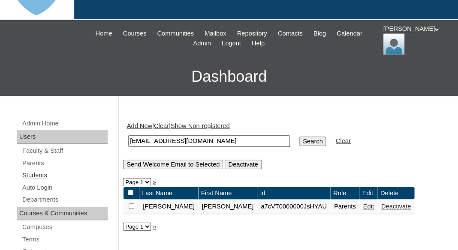
click at [35, 173] on link "Students" at bounding box center [64, 175] width 86 height 11
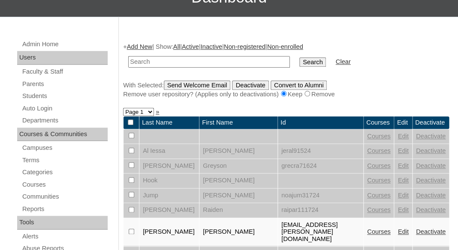
scroll to position [141, 0]
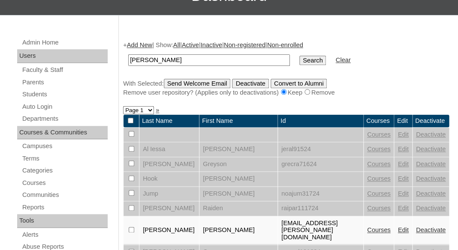
drag, startPoint x: 146, startPoint y: 57, endPoint x: 93, endPoint y: 53, distance: 53.3
click at [128, 54] on input "[PERSON_NAME]" at bounding box center [209, 60] width 162 height 12
type input "[PERSON_NAME]"
click at [299, 56] on input "Search" at bounding box center [312, 60] width 27 height 9
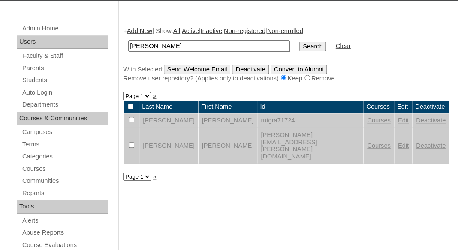
scroll to position [193, 0]
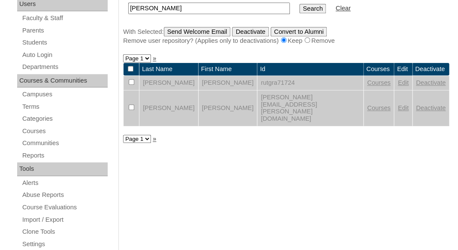
click at [397, 105] on link "Edit" at bounding box center [402, 108] width 11 height 7
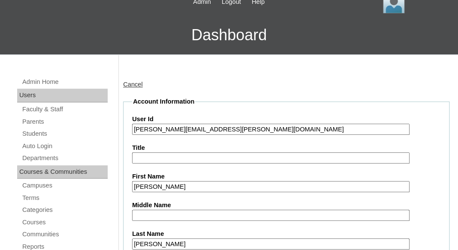
scroll to position [132, 0]
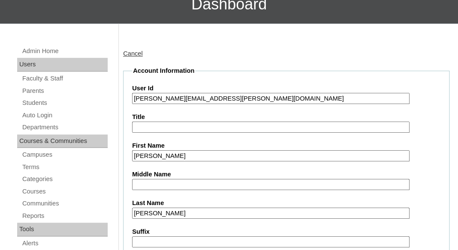
click at [213, 95] on input "[PERSON_NAME][EMAIL_ADDRESS][PERSON_NAME][DOMAIN_NAME]" at bounding box center [270, 99] width 277 height 12
click at [136, 95] on input "[PERSON_NAME][EMAIL_ADDRESS][PERSON_NAME][DOMAIN_NAME]" at bounding box center [270, 99] width 277 height 12
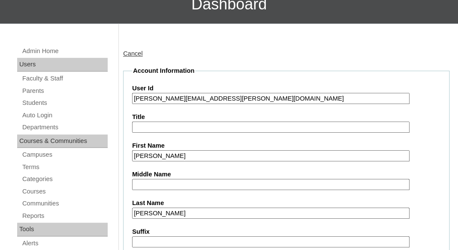
click at [134, 96] on input "[PERSON_NAME][EMAIL_ADDRESS][PERSON_NAME][DOMAIN_NAME]" at bounding box center [270, 99] width 277 height 12
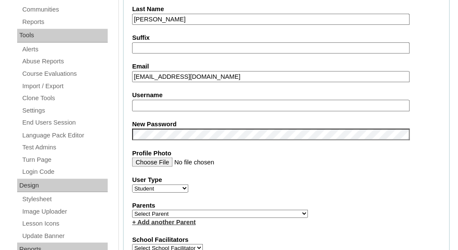
scroll to position [339, 0]
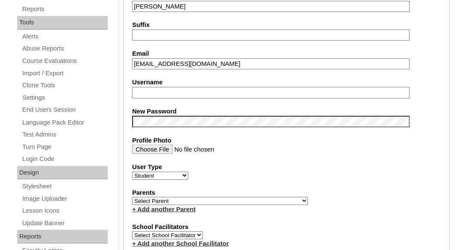
type input "26ruth.gracia@enlightiumstudent.com"
click at [183, 94] on input "Username" at bounding box center [270, 93] width 277 height 12
paste input "ruth.gracia@enlightiumstudent.com"
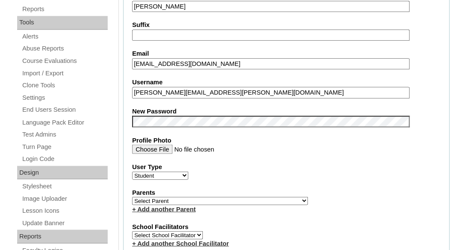
type input "ruth.gracia@enlightiumstudent.com"
click at [222, 142] on label "Profile Photo" at bounding box center [286, 140] width 308 height 9
click at [222, 144] on input "Profile Photo" at bounding box center [270, 148] width 277 height 9
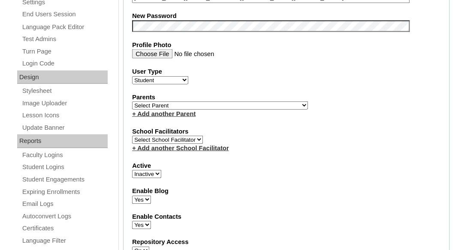
scroll to position [453, 0]
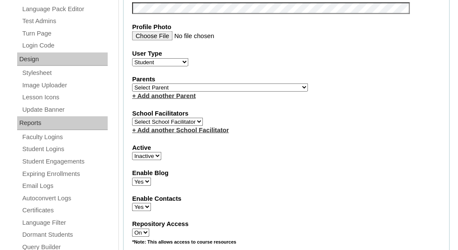
click at [132, 83] on select "Select Parent Garcia, Rosa Labourdette, Jessica Nicholson, Nicky Valentin , Nat…" at bounding box center [220, 87] width 176 height 8
select select "100101"
click option "Gracia, Samuel" at bounding box center [0, 0] width 0 height 0
click at [147, 158] on select "Active Inactive" at bounding box center [146, 156] width 29 height 8
select select "1"
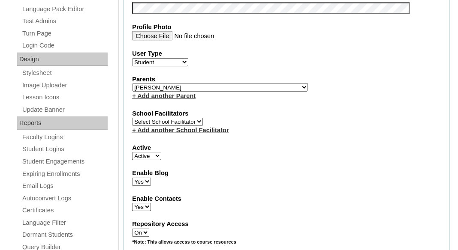
click option "Active" at bounding box center [0, 0] width 0 height 0
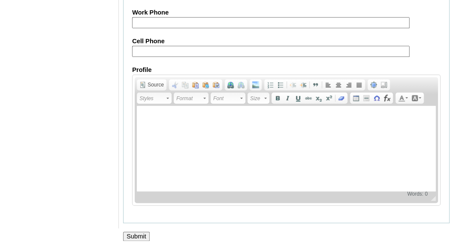
scroll to position [1115, 0]
click at [135, 238] on input "Submit" at bounding box center [136, 236] width 27 height 9
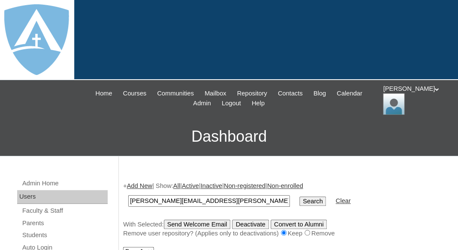
type input "[PERSON_NAME][EMAIL_ADDRESS][PERSON_NAME][DOMAIN_NAME]"
click at [299, 197] on input "Search" at bounding box center [312, 201] width 27 height 9
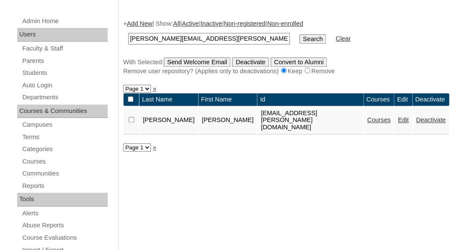
click at [367, 117] on link "Courses" at bounding box center [379, 120] width 24 height 7
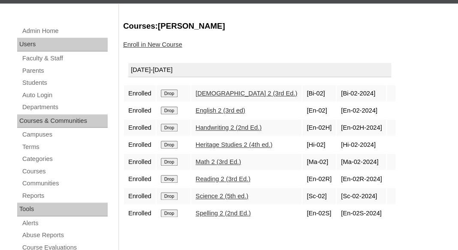
scroll to position [159, 0]
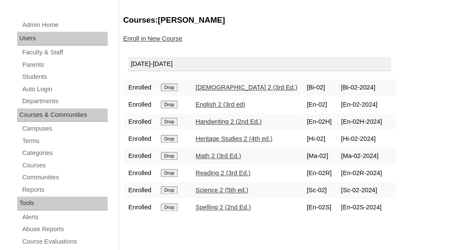
click at [171, 87] on input "Drop" at bounding box center [169, 88] width 17 height 8
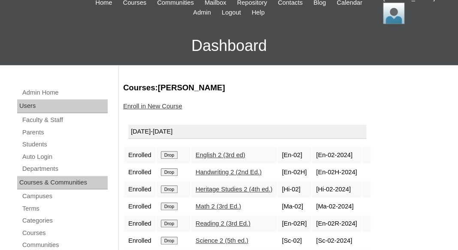
scroll to position [144, 0]
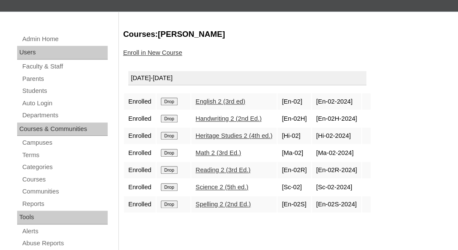
click at [169, 99] on input "Drop" at bounding box center [169, 102] width 17 height 8
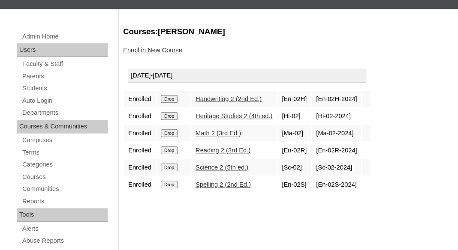
scroll to position [191, 0]
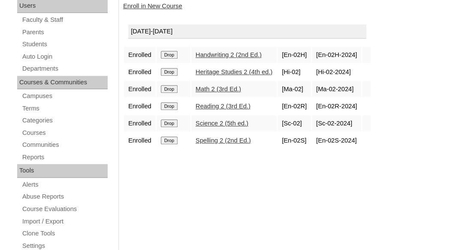
click at [169, 52] on input "Drop" at bounding box center [169, 55] width 17 height 8
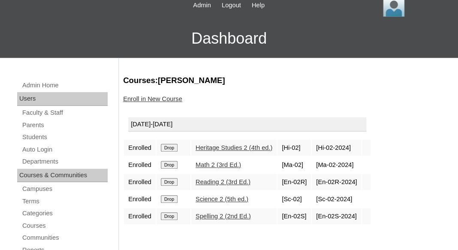
scroll to position [150, 0]
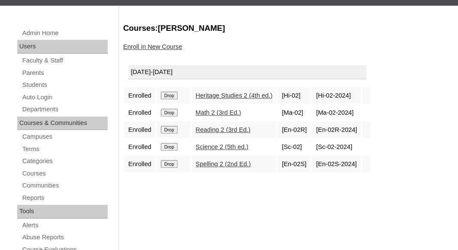
click at [175, 96] on input "Drop" at bounding box center [169, 96] width 17 height 8
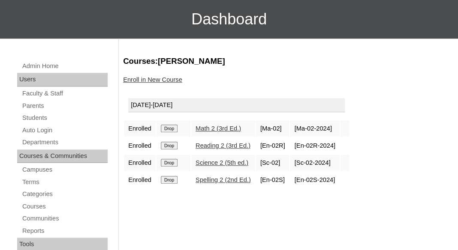
scroll to position [194, 0]
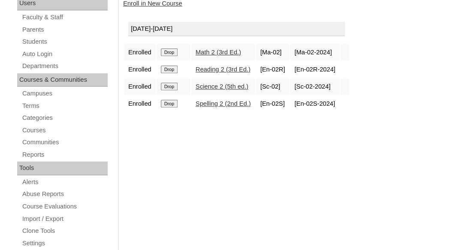
click at [172, 50] on input "Drop" at bounding box center [169, 52] width 17 height 8
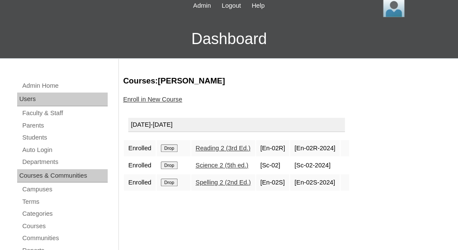
scroll to position [138, 0]
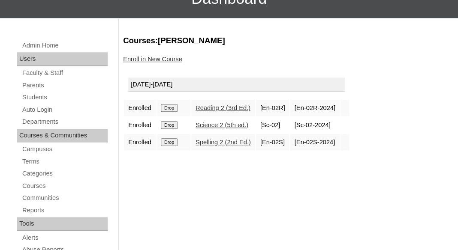
click at [171, 107] on input "Drop" at bounding box center [169, 108] width 17 height 8
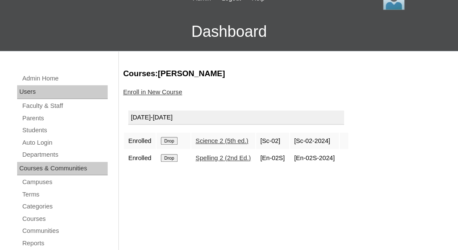
scroll to position [122, 0]
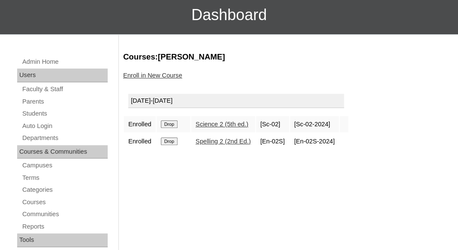
click at [167, 125] on input "Drop" at bounding box center [169, 124] width 17 height 8
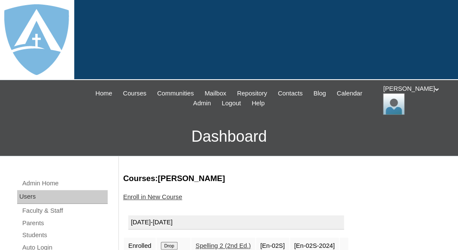
scroll to position [90, 0]
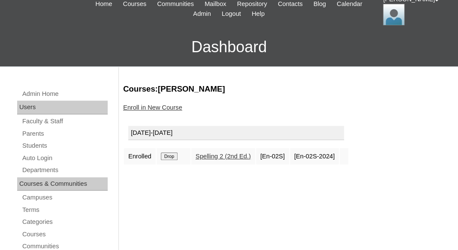
click at [167, 156] on input "Drop" at bounding box center [169, 157] width 17 height 8
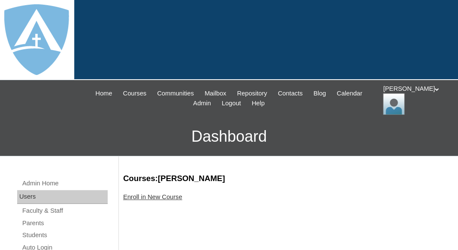
click at [151, 196] on link "Enroll in New Course" at bounding box center [152, 197] width 59 height 7
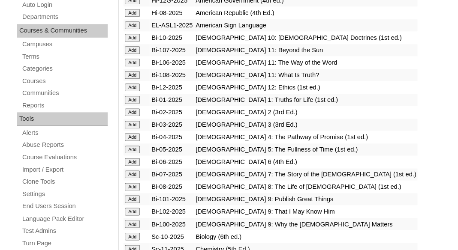
scroll to position [259, 0]
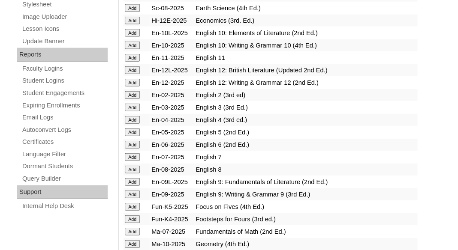
scroll to position [525, 0]
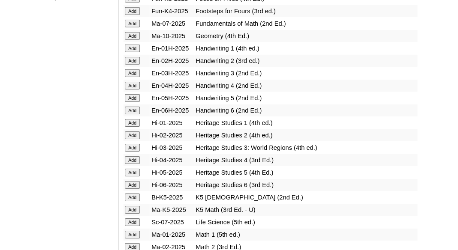
scroll to position [730, 0]
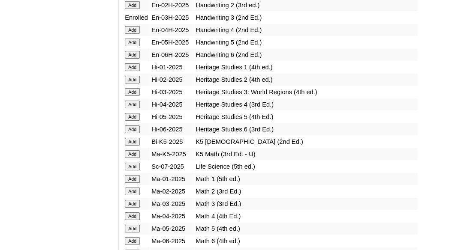
scroll to position [787, 0]
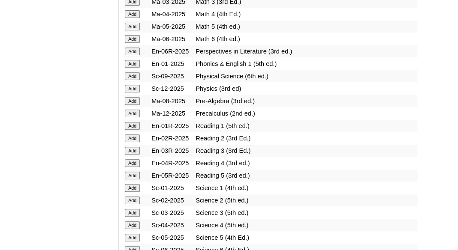
scroll to position [1034, 0]
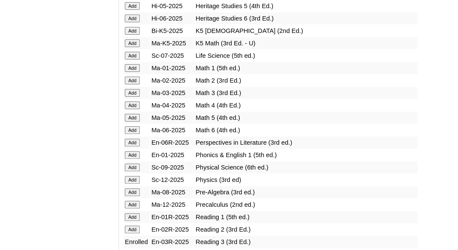
scroll to position [925, 0]
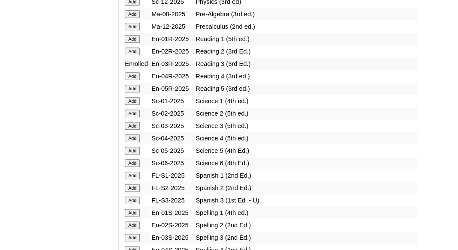
scroll to position [1100, 0]
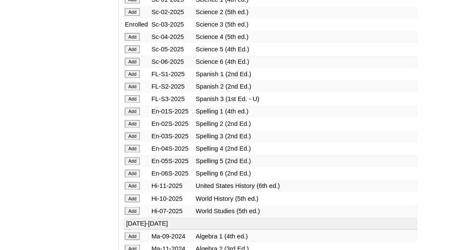
scroll to position [1191, 0]
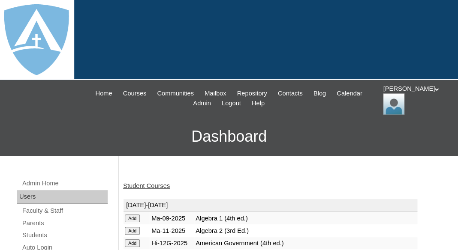
click at [148, 183] on link "Student Courses" at bounding box center [146, 186] width 47 height 7
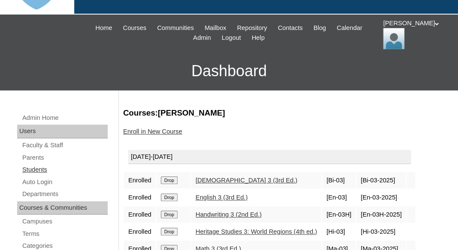
scroll to position [72, 0]
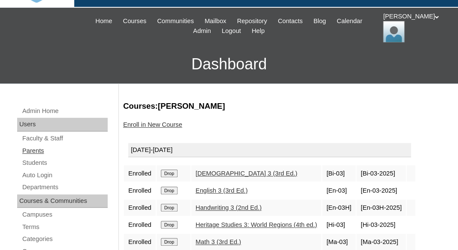
click at [39, 146] on link "Parents" at bounding box center [64, 151] width 86 height 11
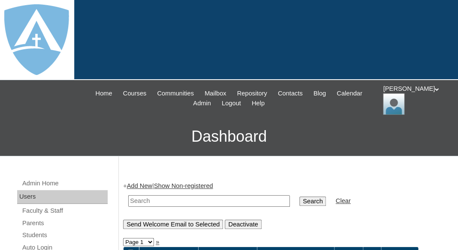
click at [172, 201] on input "text" at bounding box center [209, 201] width 162 height 12
paste input "Elsa Lozano"
drag, startPoint x: 144, startPoint y: 199, endPoint x: 113, endPoint y: 198, distance: 31.7
click at [128, 198] on input "Elsa Lozano" at bounding box center [209, 201] width 162 height 12
type input "[PERSON_NAME]"
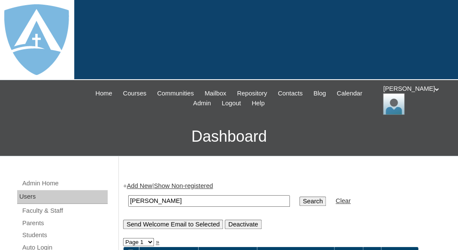
click at [299, 197] on input "Search" at bounding box center [312, 201] width 27 height 9
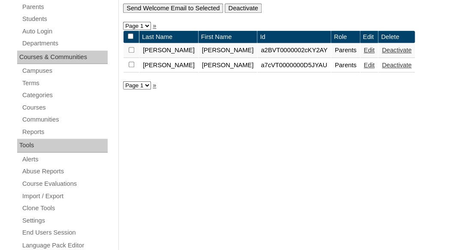
scroll to position [225, 0]
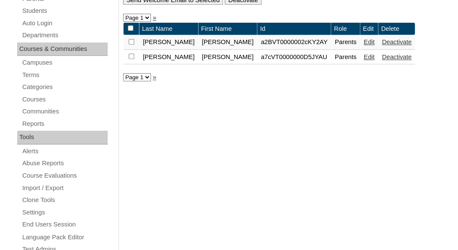
click at [363, 45] on link "Edit" at bounding box center [368, 42] width 11 height 7
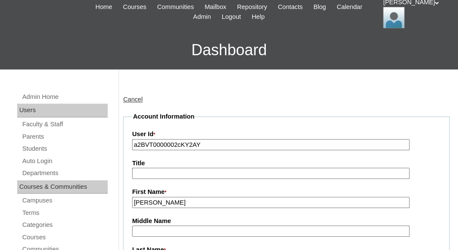
scroll to position [93, 0]
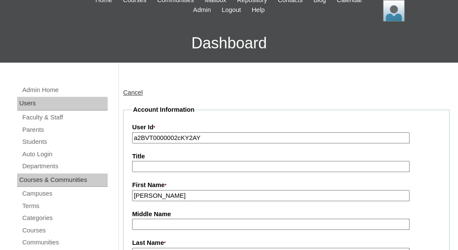
click at [213, 135] on input "a2BVT0000002cKY2AY" at bounding box center [270, 138] width 277 height 12
paste input "7cVT0000000KBdYAM"
type input "a7cVT0000000KBdYAM"
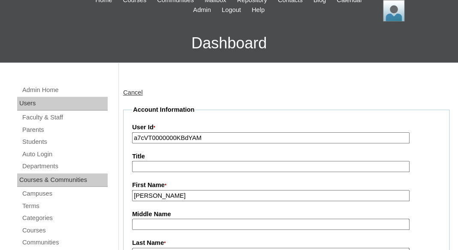
click at [216, 152] on label "Title" at bounding box center [286, 156] width 308 height 9
click at [216, 161] on input "Title" at bounding box center [270, 167] width 277 height 12
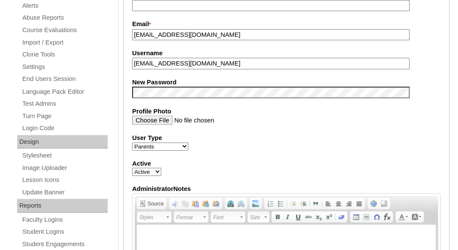
scroll to position [382, 0]
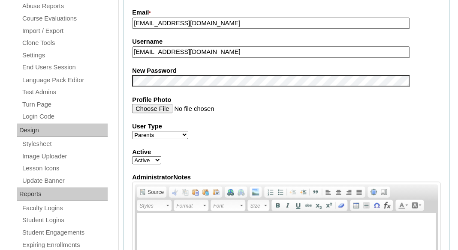
click at [184, 57] on fieldset "Account Information User Id * a7cVT0000000KBdYAM Title First Name * Elsa Middle…" at bounding box center [286, 73] width 326 height 513
click at [184, 54] on input "[EMAIL_ADDRESS][DOMAIN_NAME]" at bounding box center [270, 52] width 277 height 12
click at [184, 54] on input "jacksmata@gmail.com" at bounding box center [270, 52] width 277 height 12
click at [214, 98] on label "Profile Photo" at bounding box center [286, 99] width 308 height 9
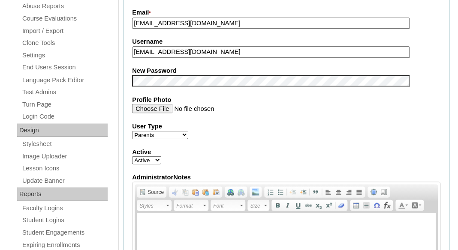
click at [214, 104] on input "Profile Photo" at bounding box center [270, 108] width 277 height 9
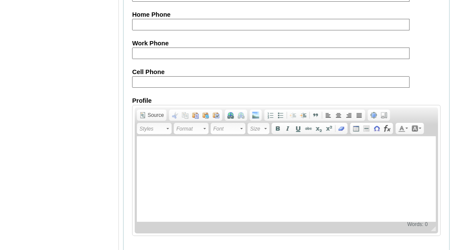
scroll to position [935, 0]
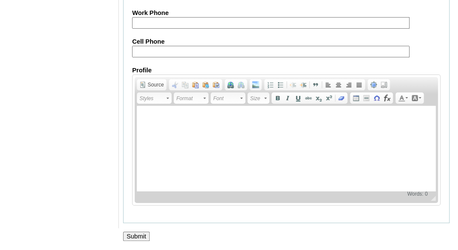
click at [135, 237] on input "Submit" at bounding box center [136, 236] width 27 height 9
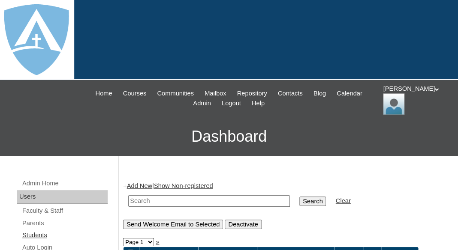
click at [38, 236] on link "Students" at bounding box center [64, 235] width 86 height 11
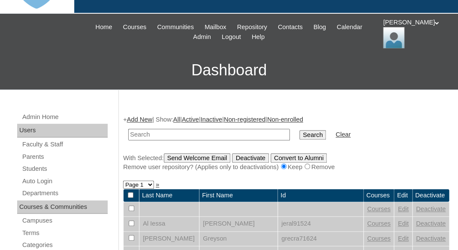
scroll to position [79, 0]
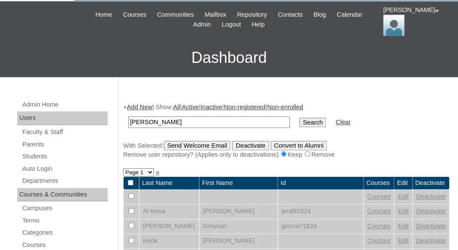
drag, startPoint x: 153, startPoint y: 118, endPoint x: 192, endPoint y: 86, distance: 50.9
click at [128, 117] on input "Shaun Ramos" at bounding box center [209, 123] width 162 height 12
type input "Ramos"
click at [299, 118] on input "Search" at bounding box center [312, 122] width 27 height 9
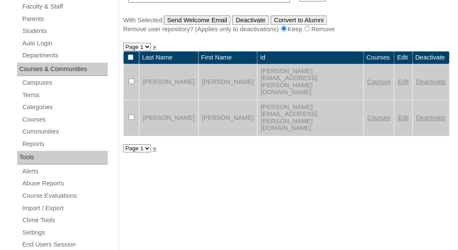
scroll to position [183, 0]
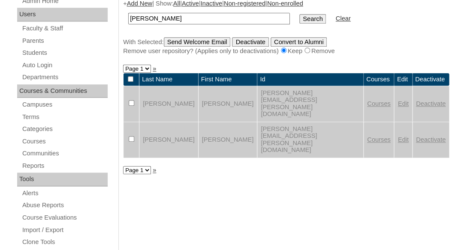
click at [397, 136] on link "Edit" at bounding box center [402, 139] width 11 height 7
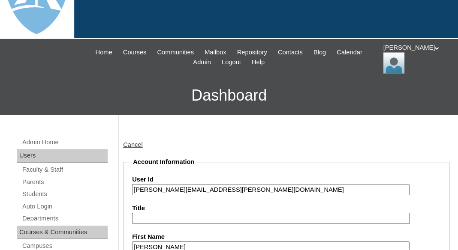
scroll to position [98, 0]
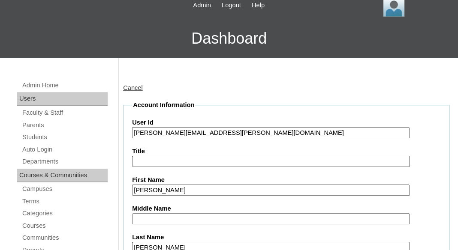
click at [135, 129] on input "[PERSON_NAME][EMAIL_ADDRESS][PERSON_NAME][DOMAIN_NAME]" at bounding box center [270, 133] width 277 height 12
drag, startPoint x: 142, startPoint y: 130, endPoint x: 305, endPoint y: 144, distance: 163.8
click at [305, 139] on input "26shaun.ramos@enlightiumstudent.com" at bounding box center [270, 133] width 277 height 12
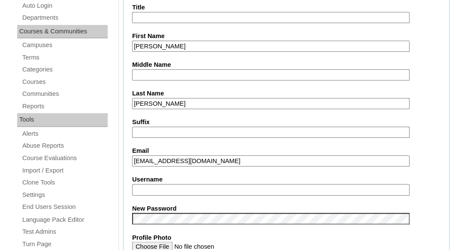
scroll to position [259, 0]
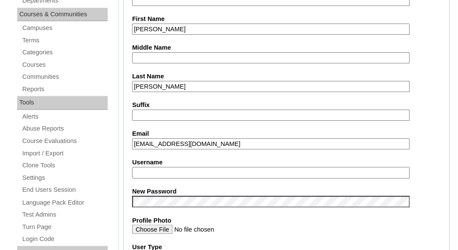
type input "26shaun.ramos@enlightiumstudent.com"
click at [223, 174] on input "Username" at bounding box center [270, 173] width 277 height 12
paste input "shaun.ramos@enlightiumstudent.com"
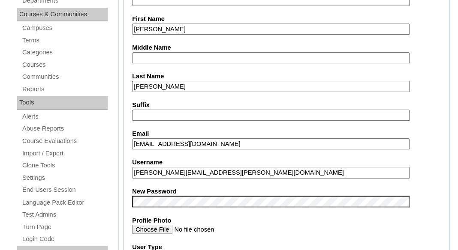
type input "shaun.ramos@enlightiumstudent.com"
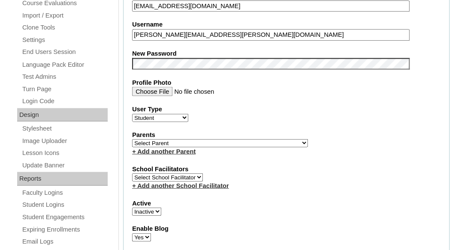
scroll to position [403, 0]
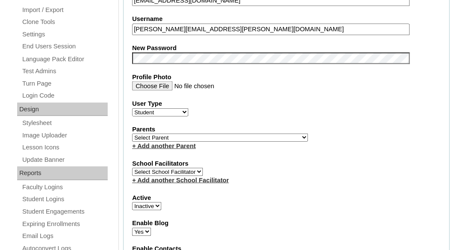
click at [132, 133] on select "Select Parent Garcia, Rosa Labourdette, Jessica Nicholson, Nicky Valentin , Nat…" at bounding box center [220, 137] width 176 height 8
select select "100484"
click option "Lozano, Elsa" at bounding box center [0, 0] width 0 height 0
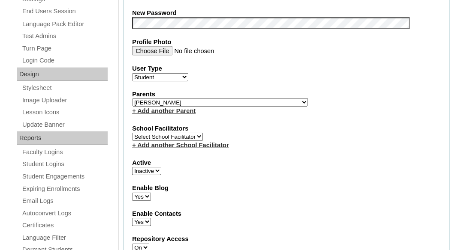
scroll to position [455, 0]
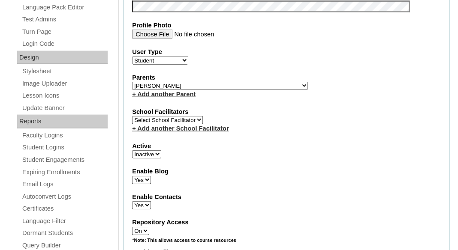
select select "1"
click option "Active" at bounding box center [0, 0] width 0 height 0
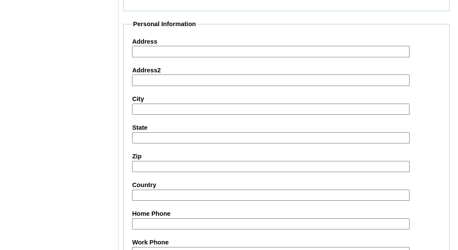
scroll to position [1115, 0]
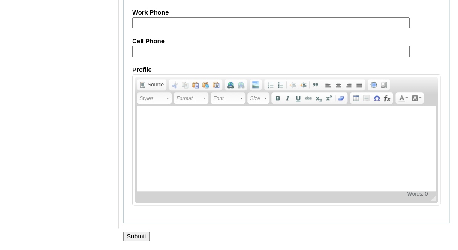
click at [136, 235] on input "Submit" at bounding box center [136, 236] width 27 height 9
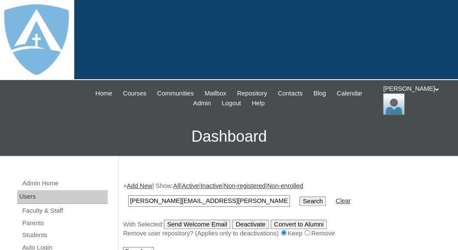
type input "[PERSON_NAME][EMAIL_ADDRESS][PERSON_NAME][DOMAIN_NAME]"
click at [299, 197] on input "Search" at bounding box center [312, 201] width 27 height 9
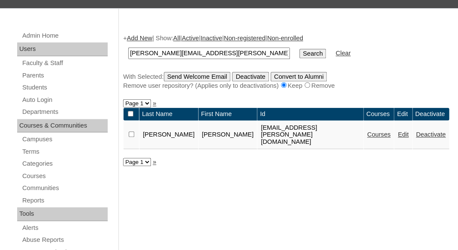
scroll to position [149, 0]
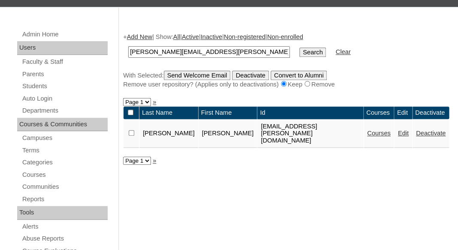
click at [367, 130] on link "Courses" at bounding box center [379, 133] width 24 height 7
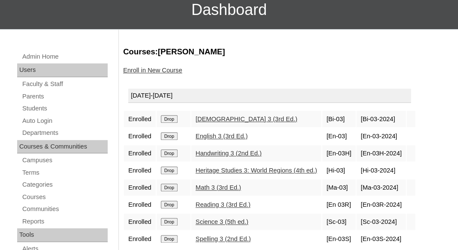
scroll to position [136, 0]
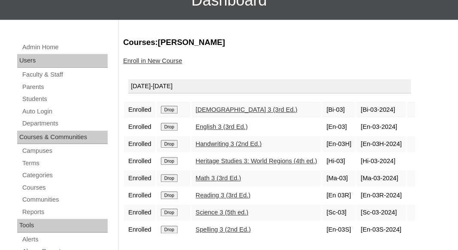
click at [169, 108] on input "Drop" at bounding box center [169, 110] width 17 height 8
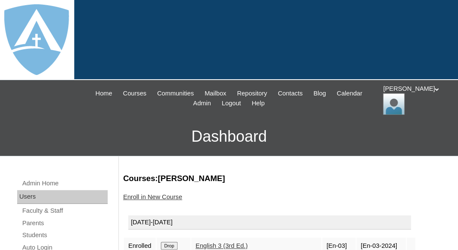
click at [173, 243] on input "Drop" at bounding box center [169, 246] width 17 height 8
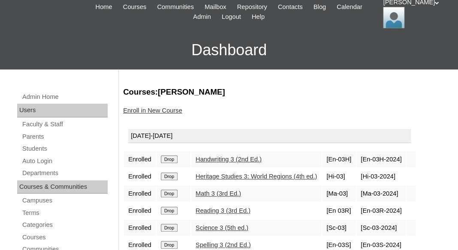
scroll to position [105, 0]
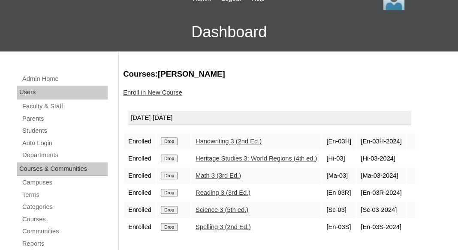
click at [170, 141] on input "Drop" at bounding box center [169, 142] width 17 height 8
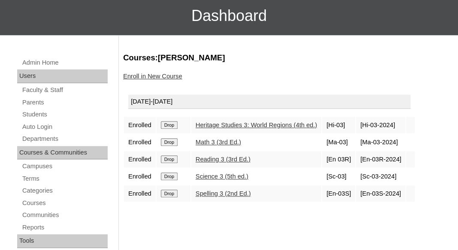
scroll to position [179, 0]
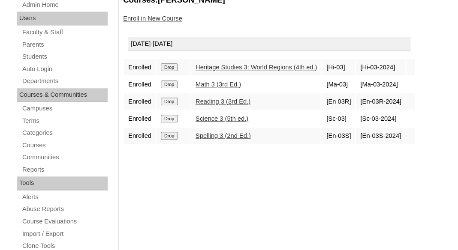
click at [170, 65] on input "Drop" at bounding box center [169, 67] width 17 height 8
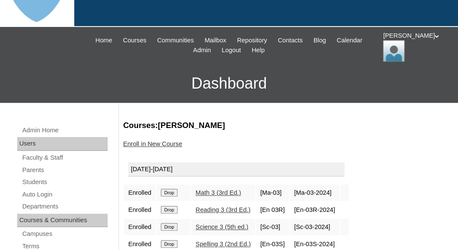
scroll to position [71, 0]
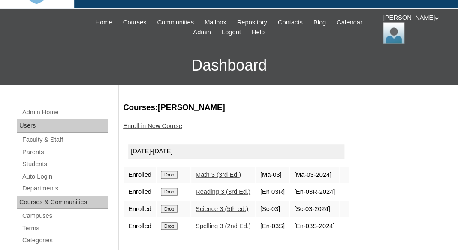
click at [170, 174] on input "Drop" at bounding box center [169, 175] width 17 height 8
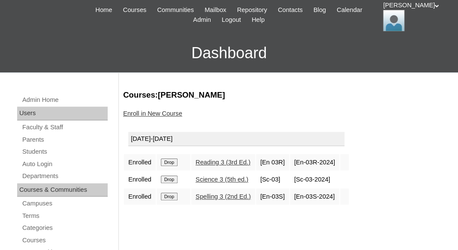
scroll to position [105, 0]
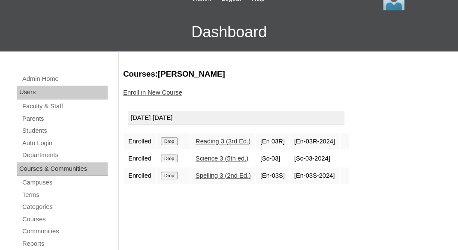
click at [171, 140] on input "Drop" at bounding box center [169, 142] width 17 height 8
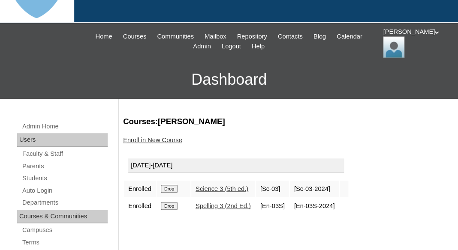
scroll to position [75, 0]
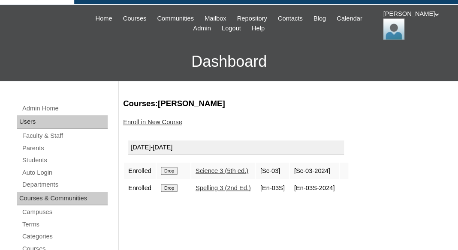
click at [176, 172] on input "Drop" at bounding box center [169, 171] width 17 height 8
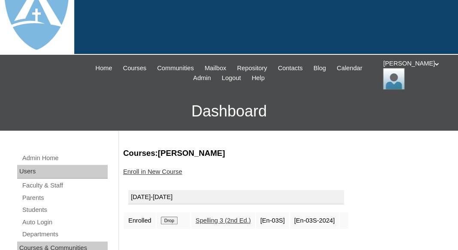
scroll to position [116, 0]
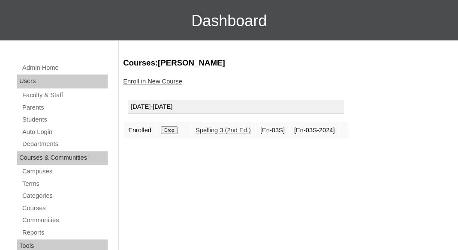
click at [174, 132] on input "Drop" at bounding box center [169, 130] width 17 height 8
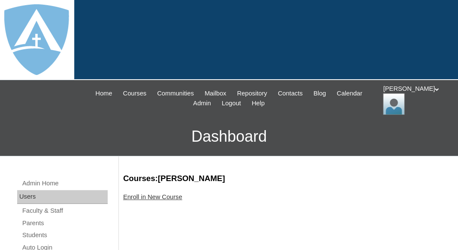
click at [167, 196] on link "Enroll in New Course" at bounding box center [152, 197] width 59 height 7
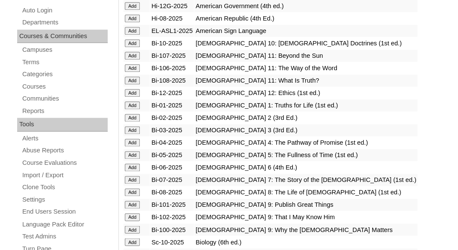
scroll to position [260, 0]
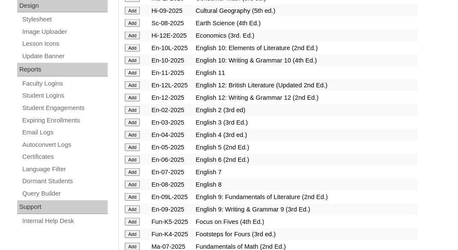
scroll to position [518, 0]
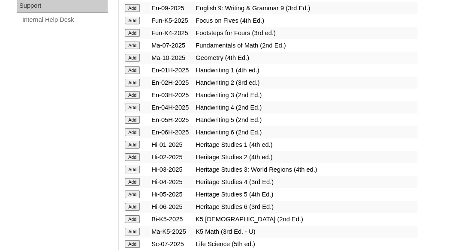
scroll to position [709, 0]
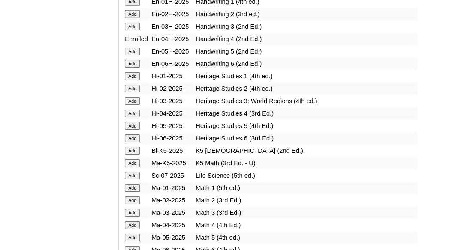
scroll to position [782, 0]
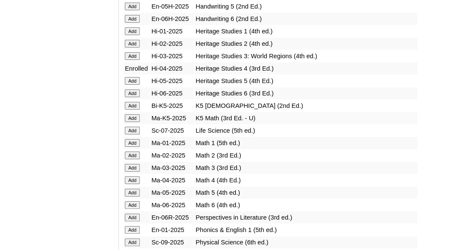
scroll to position [828, 0]
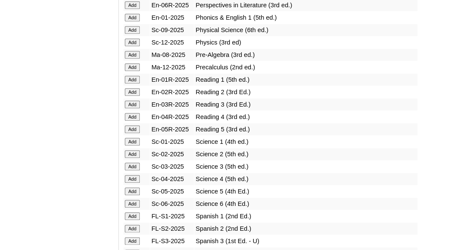
scroll to position [1037, 0]
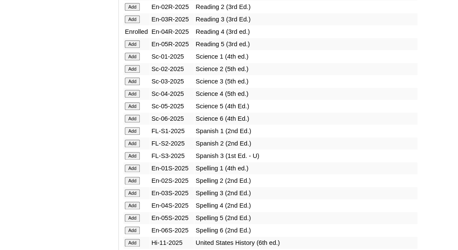
scroll to position [1121, 0]
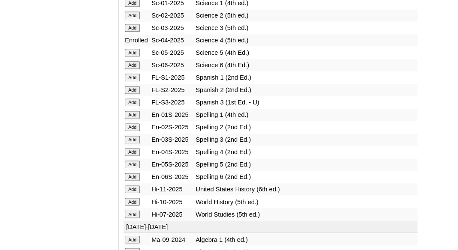
scroll to position [1194, 0]
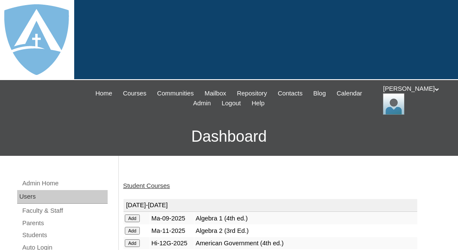
click at [160, 185] on link "Student Courses" at bounding box center [146, 186] width 47 height 7
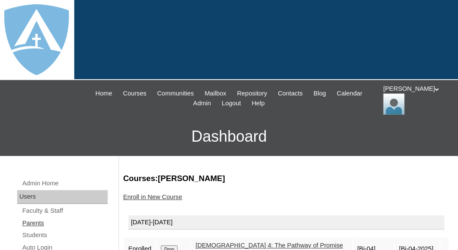
click at [41, 221] on link "Parents" at bounding box center [64, 223] width 86 height 11
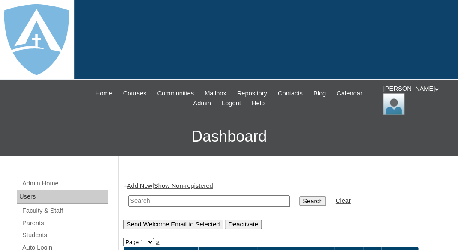
click at [150, 201] on input "text" at bounding box center [209, 201] width 162 height 12
paste input "Amy Dawn Rivkin"
drag, startPoint x: 167, startPoint y: 200, endPoint x: 66, endPoint y: 207, distance: 100.9
click at [128, 207] on input "Amy Dawn Rivkin" at bounding box center [209, 201] width 162 height 12
drag, startPoint x: 166, startPoint y: 200, endPoint x: 108, endPoint y: 197, distance: 58.0
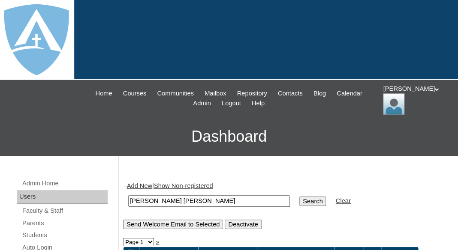
click at [128, 197] on input "Amy Dawn" at bounding box center [209, 201] width 162 height 12
paste input "Rivkin"
drag, startPoint x: 166, startPoint y: 198, endPoint x: 101, endPoint y: 195, distance: 65.2
click at [128, 195] on input "Amy Dawn Rivkin" at bounding box center [209, 201] width 162 height 12
type input "Rivkin"
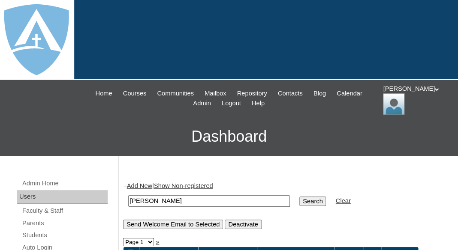
click at [299, 197] on input "Search" at bounding box center [312, 201] width 27 height 9
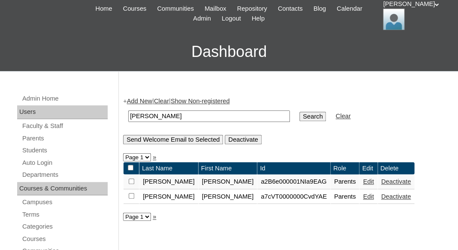
scroll to position [187, 0]
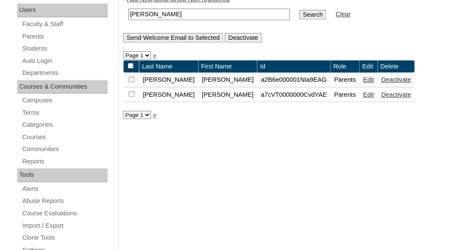
click at [363, 81] on link "Edit" at bounding box center [368, 79] width 11 height 7
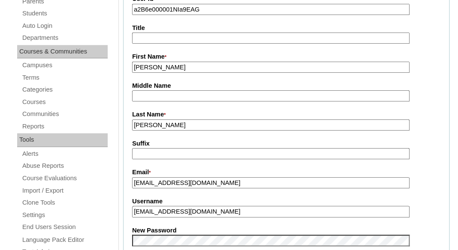
scroll to position [213, 0]
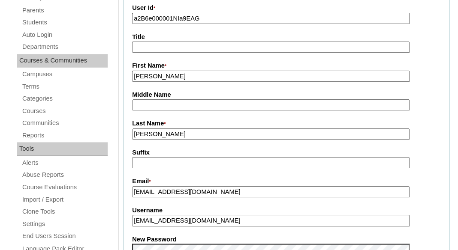
click at [223, 13] on input "a2B6e000001NIa9EAG" at bounding box center [270, 19] width 277 height 12
paste input "7cVT0000000KOXYA2"
type input "a7cVT0000000KOXYA2"
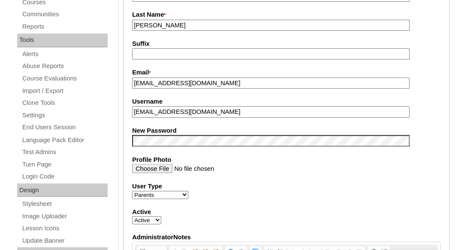
scroll to position [329, 0]
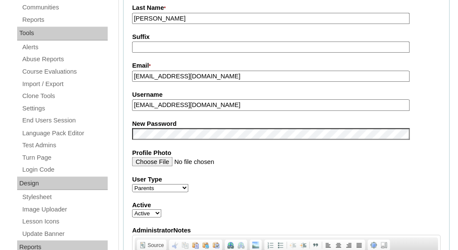
click at [210, 105] on input "rivkinfamily3@gmail.com" at bounding box center [270, 105] width 277 height 12
click at [193, 114] on fieldset "Account Information User Id * a7cVT0000000KOXYA2 Title First Name * Amy Middle …" at bounding box center [286, 126] width 326 height 513
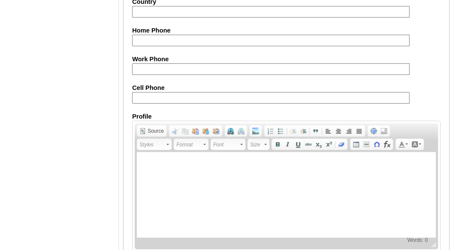
scroll to position [935, 0]
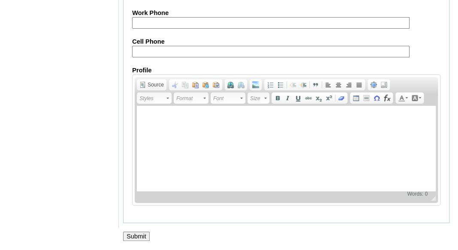
click at [134, 234] on input "Submit" at bounding box center [136, 236] width 27 height 9
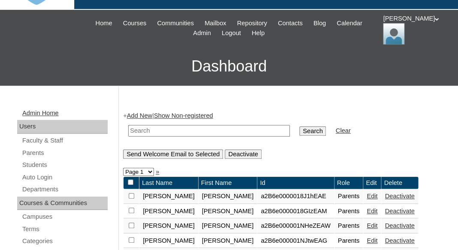
scroll to position [74, 0]
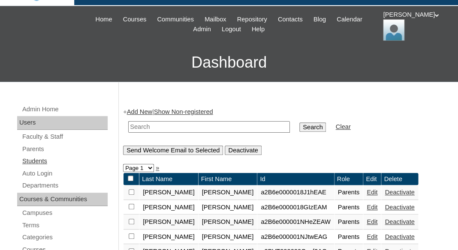
click at [39, 162] on link "Students" at bounding box center [64, 161] width 86 height 11
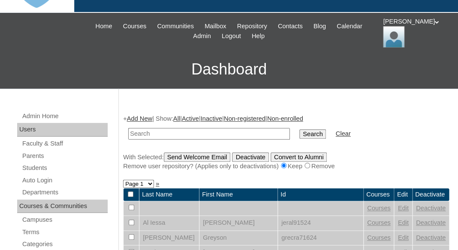
scroll to position [70, 0]
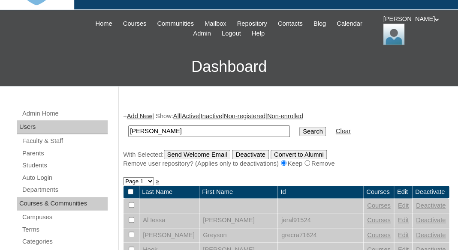
drag, startPoint x: 156, startPoint y: 129, endPoint x: 123, endPoint y: 129, distance: 33.9
click at [128, 129] on input "[PERSON_NAME]" at bounding box center [209, 132] width 162 height 12
type input "[PERSON_NAME]"
click at [299, 127] on input "Search" at bounding box center [312, 131] width 27 height 9
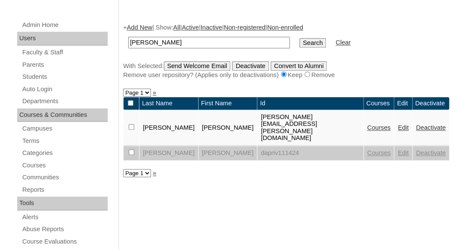
scroll to position [164, 0]
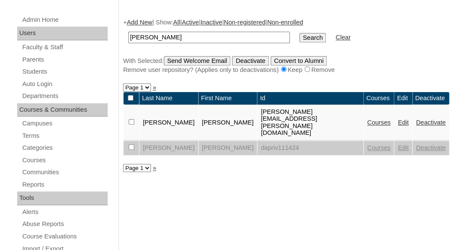
click at [397, 119] on link "Edit" at bounding box center [402, 122] width 11 height 7
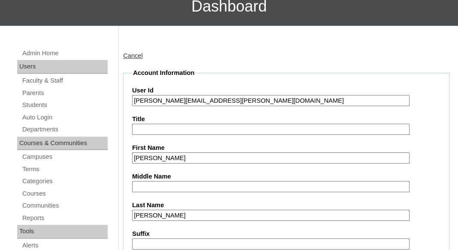
scroll to position [147, 0]
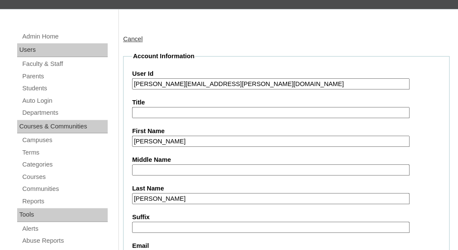
click at [135, 81] on input "[PERSON_NAME][EMAIL_ADDRESS][PERSON_NAME][DOMAIN_NAME]" at bounding box center [270, 84] width 277 height 12
type input "[EMAIL_ADDRESS][PERSON_NAME][DOMAIN_NAME]"
drag, startPoint x: 142, startPoint y: 85, endPoint x: 281, endPoint y: 84, distance: 138.8
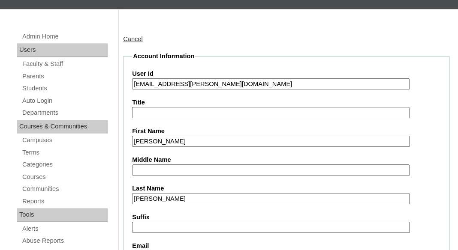
click at [281, 84] on input "26daphne.rivkin@enlightiumstudent.com" at bounding box center [270, 84] width 277 height 12
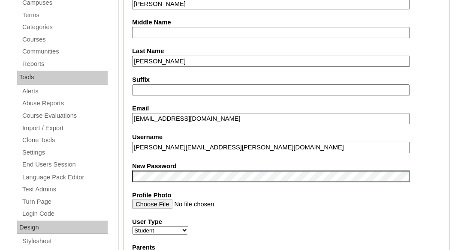
scroll to position [311, 0]
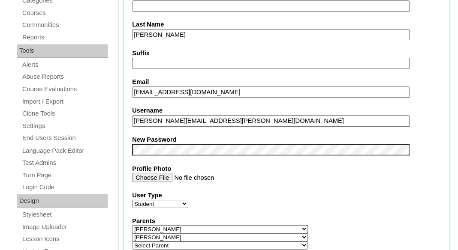
click at [184, 128] on fieldset "Account Information User Id 26daphne.rivkin@enlightiumstudent.com Title First N…" at bounding box center [286, 239] width 326 height 703
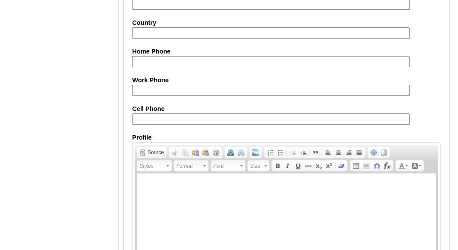
scroll to position [1134, 0]
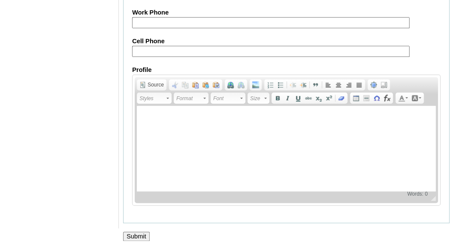
click at [133, 238] on input "Submit" at bounding box center [136, 236] width 27 height 9
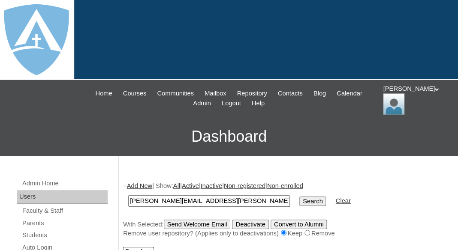
type input "[PERSON_NAME][EMAIL_ADDRESS][PERSON_NAME][DOMAIN_NAME]"
click at [299, 197] on input "Search" at bounding box center [312, 201] width 27 height 9
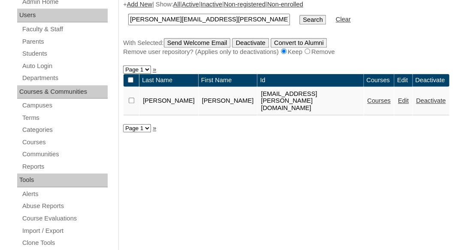
scroll to position [186, 0]
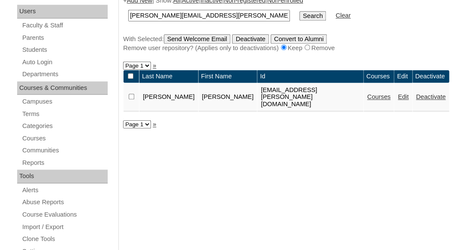
click at [367, 93] on link "Courses" at bounding box center [379, 96] width 24 height 7
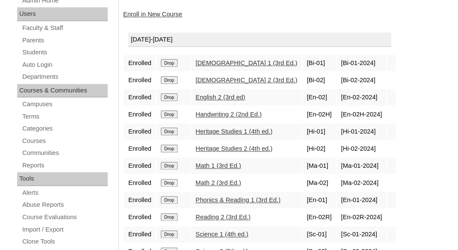
scroll to position [181, 0]
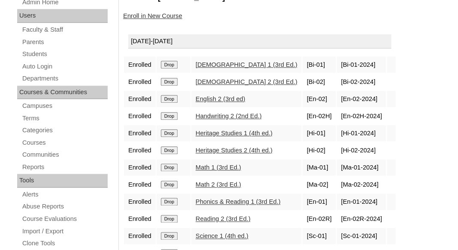
click at [173, 61] on input "Drop" at bounding box center [169, 65] width 17 height 8
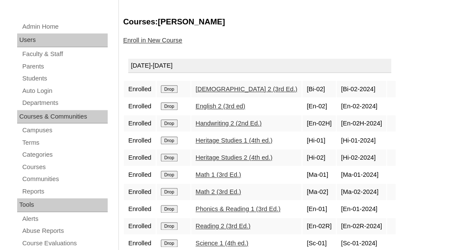
scroll to position [174, 0]
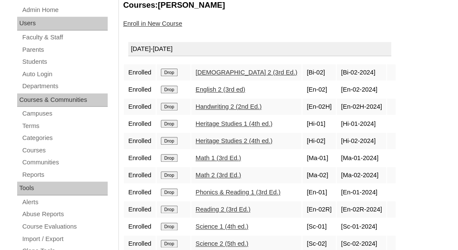
click at [174, 71] on input "Drop" at bounding box center [169, 73] width 17 height 8
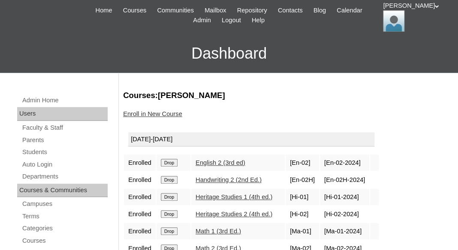
scroll to position [109, 0]
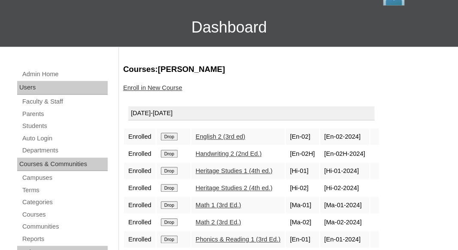
click at [174, 135] on input "Drop" at bounding box center [169, 137] width 17 height 8
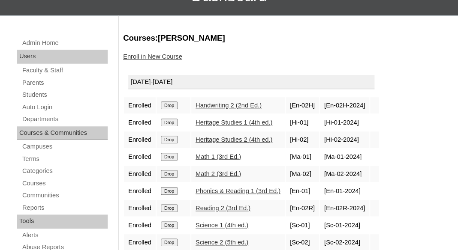
scroll to position [170, 0]
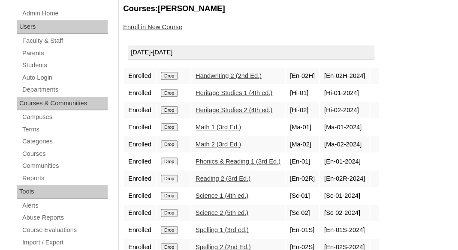
click at [171, 75] on input "Drop" at bounding box center [169, 76] width 17 height 8
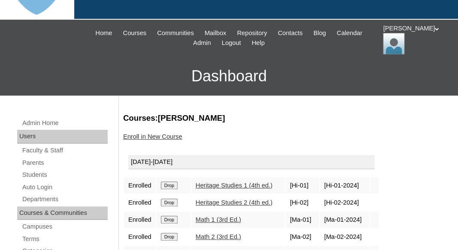
scroll to position [72, 0]
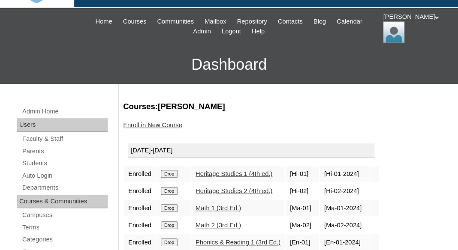
click at [171, 173] on input "Drop" at bounding box center [169, 174] width 17 height 8
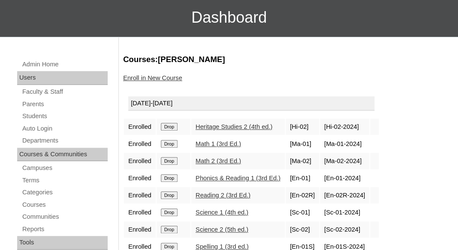
scroll to position [133, 0]
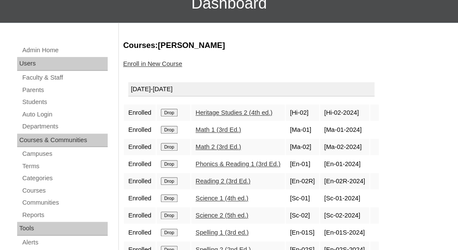
click at [171, 111] on input "Drop" at bounding box center [169, 113] width 17 height 8
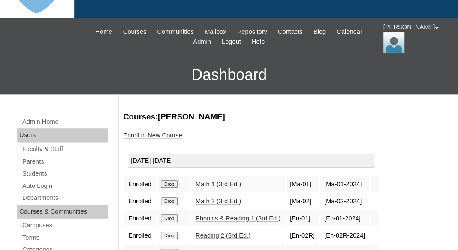
scroll to position [74, 0]
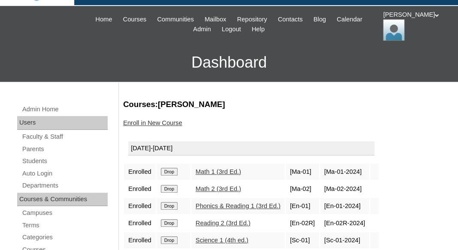
click at [170, 169] on input "Drop" at bounding box center [169, 172] width 17 height 8
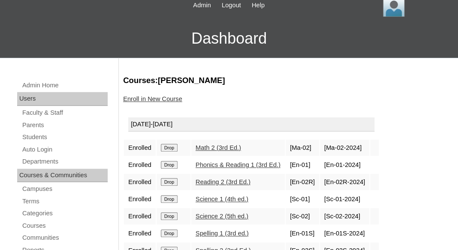
scroll to position [112, 0]
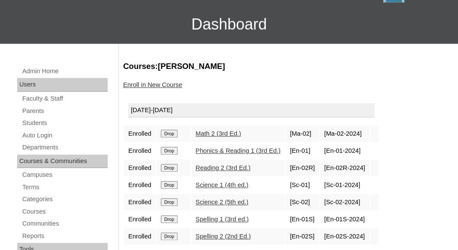
click at [174, 134] on input "Drop" at bounding box center [169, 134] width 17 height 8
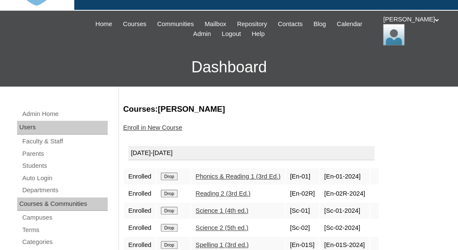
scroll to position [98, 0]
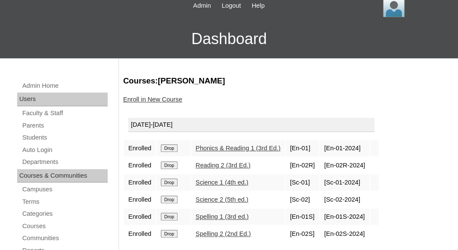
click at [175, 149] on input "Drop" at bounding box center [169, 148] width 17 height 8
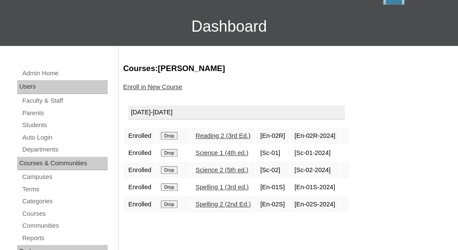
scroll to position [115, 0]
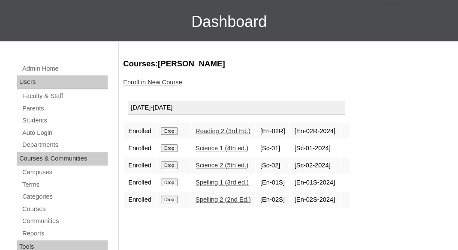
click at [171, 127] on input "Drop" at bounding box center [169, 131] width 17 height 8
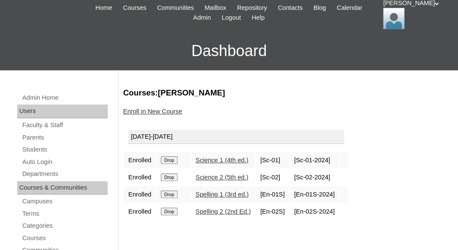
scroll to position [117, 0]
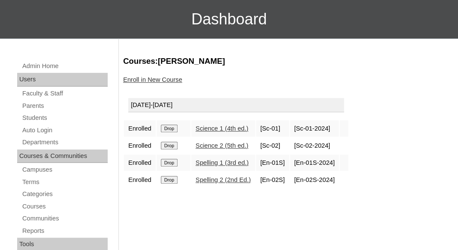
click at [169, 127] on input "Drop" at bounding box center [169, 129] width 17 height 8
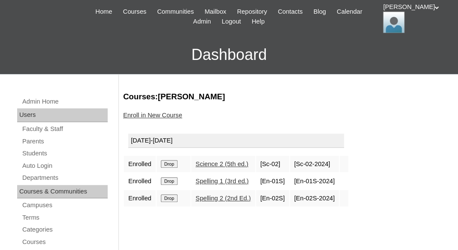
scroll to position [86, 0]
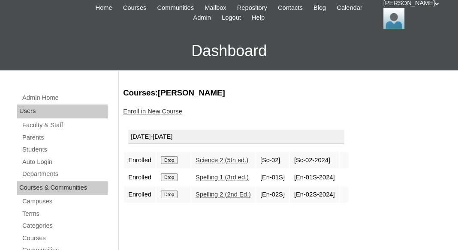
click at [170, 159] on input "Drop" at bounding box center [169, 160] width 17 height 8
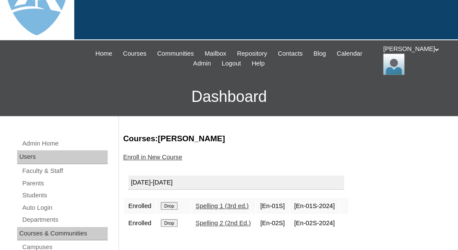
scroll to position [79, 0]
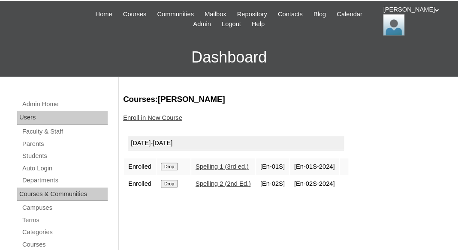
click at [174, 165] on input "Drop" at bounding box center [169, 167] width 17 height 8
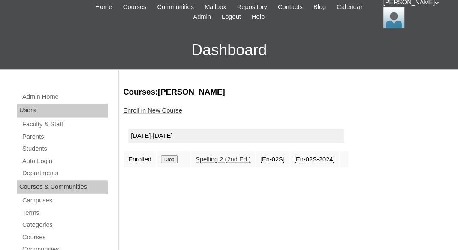
scroll to position [104, 0]
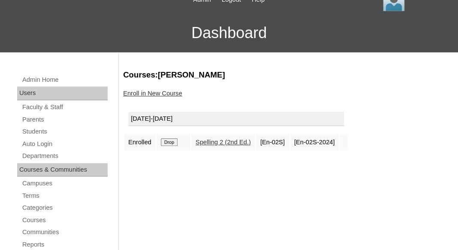
click at [173, 138] on input "Drop" at bounding box center [169, 142] width 17 height 8
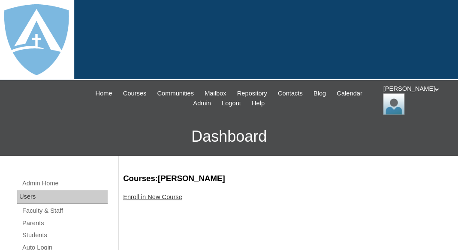
click at [165, 199] on div "Enroll in New Course" at bounding box center [286, 197] width 326 height 9
click at [165, 198] on link "Enroll in New Course" at bounding box center [152, 197] width 59 height 7
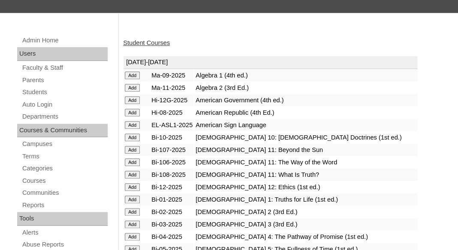
scroll to position [170, 0]
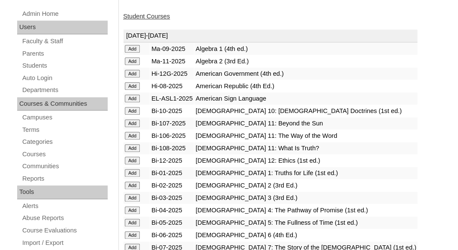
click at [135, 53] on input "Add" at bounding box center [132, 49] width 15 height 8
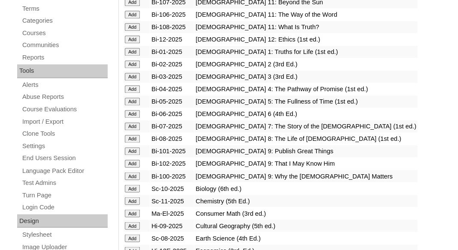
scroll to position [316, 0]
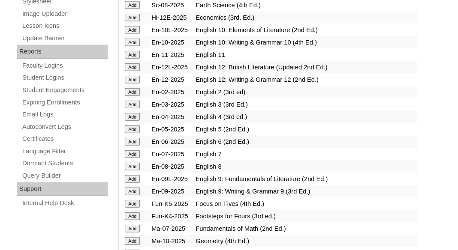
scroll to position [525, 0]
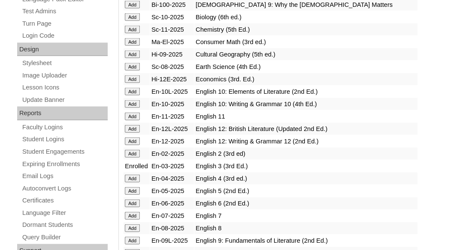
scroll to position [698, 0]
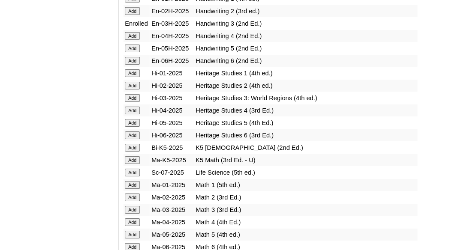
scroll to position [788, 0]
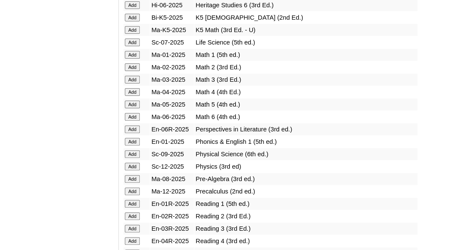
scroll to position [919, 0]
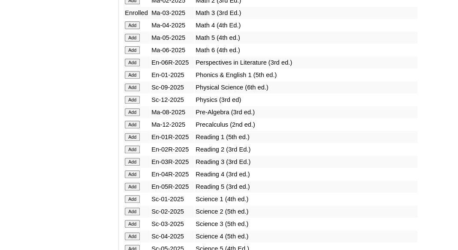
scroll to position [981, 0]
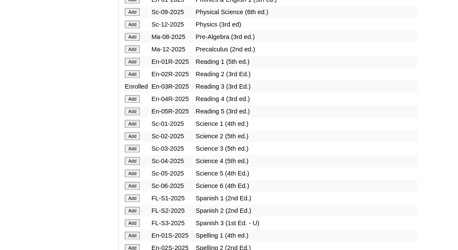
scroll to position [1129, 0]
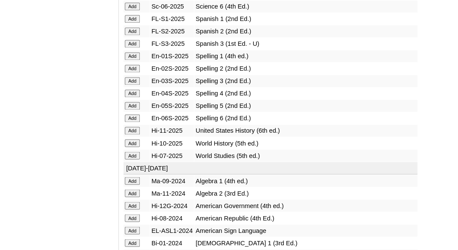
scroll to position [1232, 0]
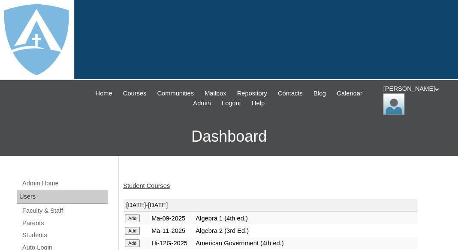
click at [156, 187] on link "Student Courses" at bounding box center [146, 186] width 47 height 7
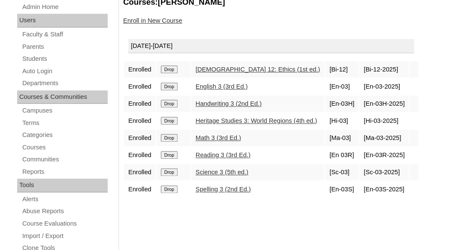
scroll to position [197, 0]
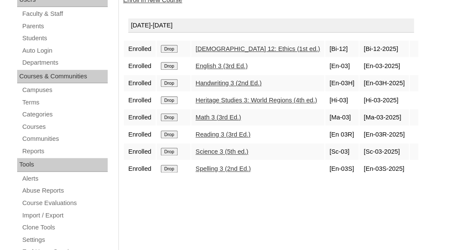
click at [171, 49] on input "Drop" at bounding box center [169, 49] width 17 height 8
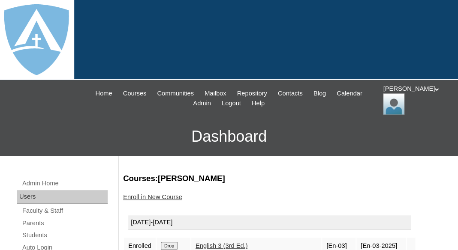
click at [154, 194] on link "Enroll in New Course" at bounding box center [152, 197] width 59 height 7
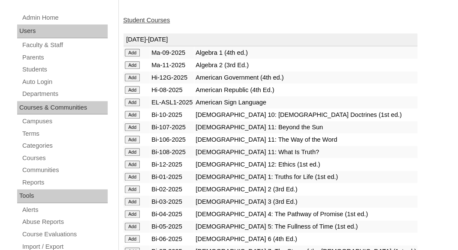
scroll to position [262, 0]
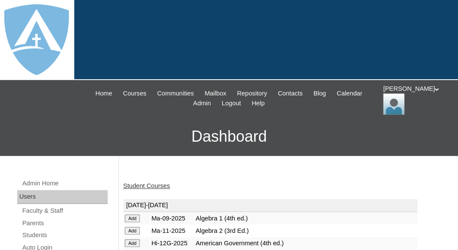
click at [155, 184] on link "Student Courses" at bounding box center [146, 186] width 47 height 7
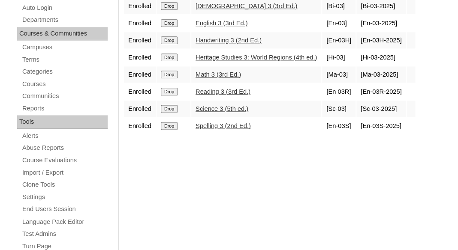
scroll to position [244, 0]
